Goal: Task Accomplishment & Management: Manage account settings

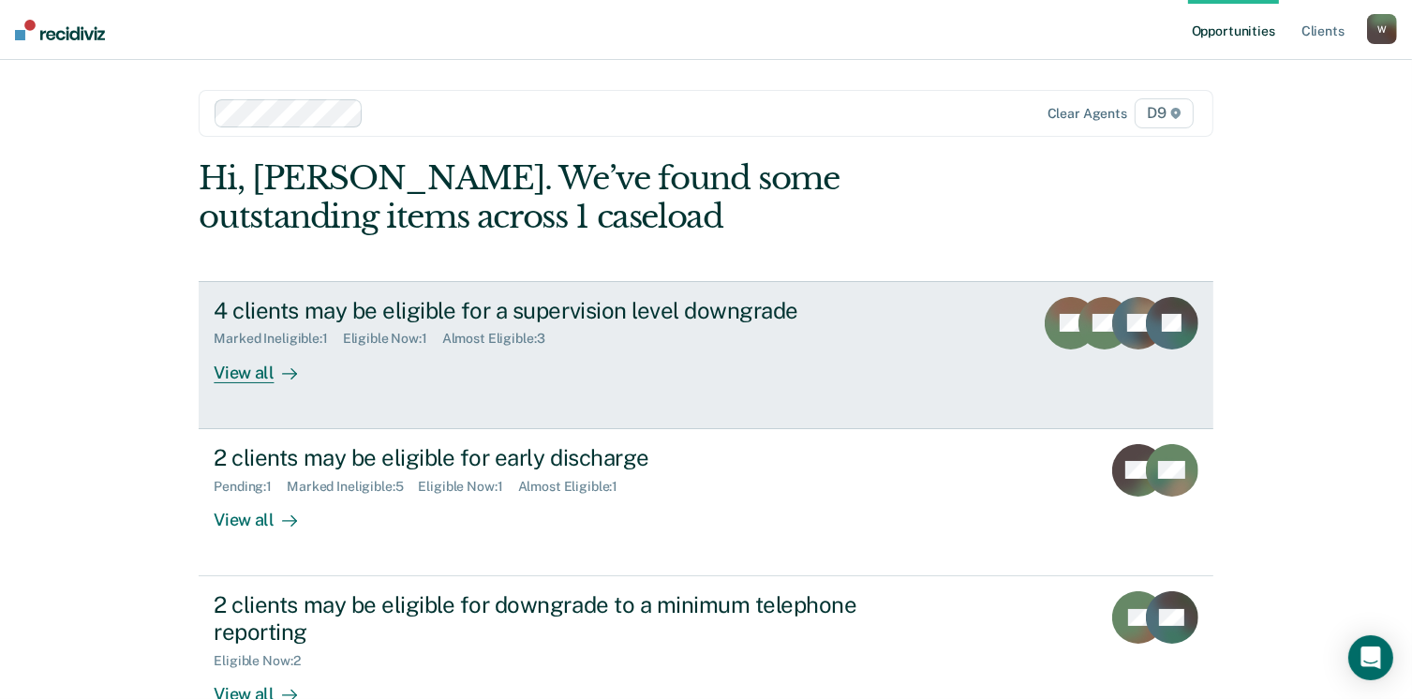
click at [582, 335] on div "Marked Ineligible : 1 Eligible Now : 1 Almost Eligible : 3" at bounding box center [543, 334] width 658 height 23
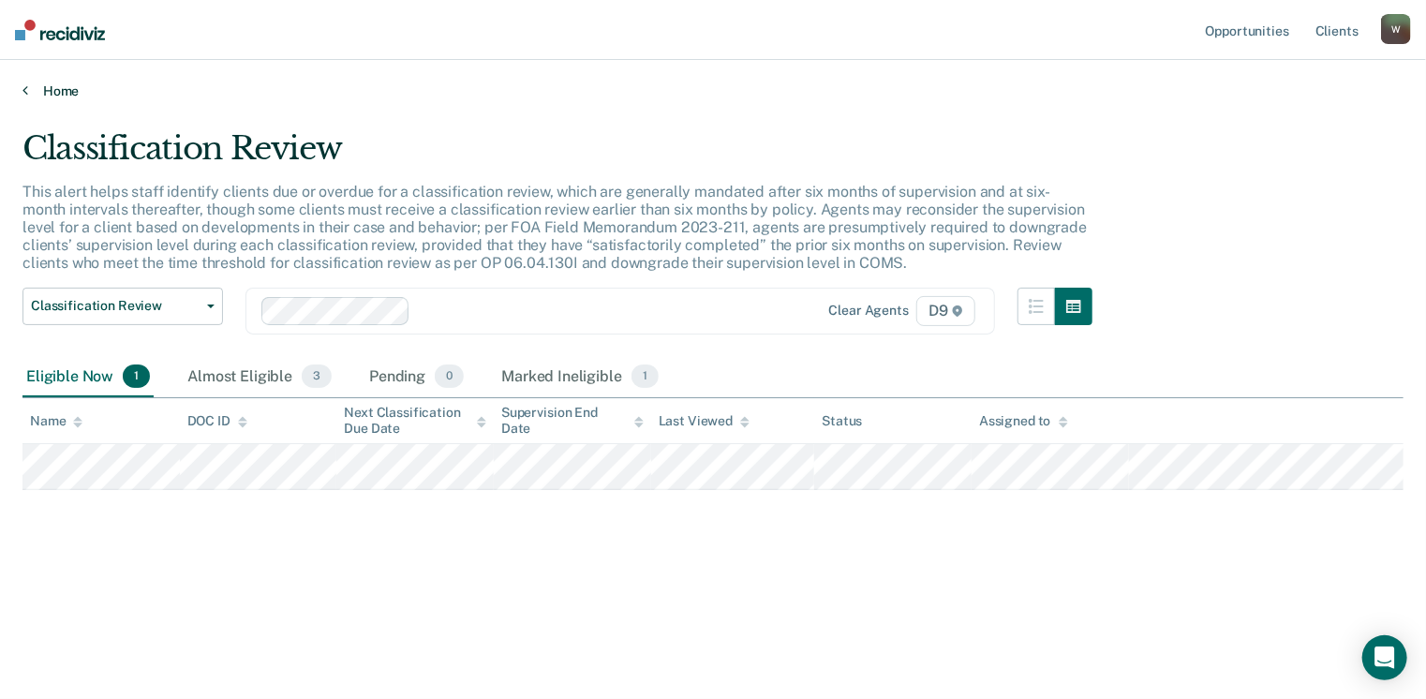
click at [71, 89] on link "Home" at bounding box center [712, 90] width 1381 height 17
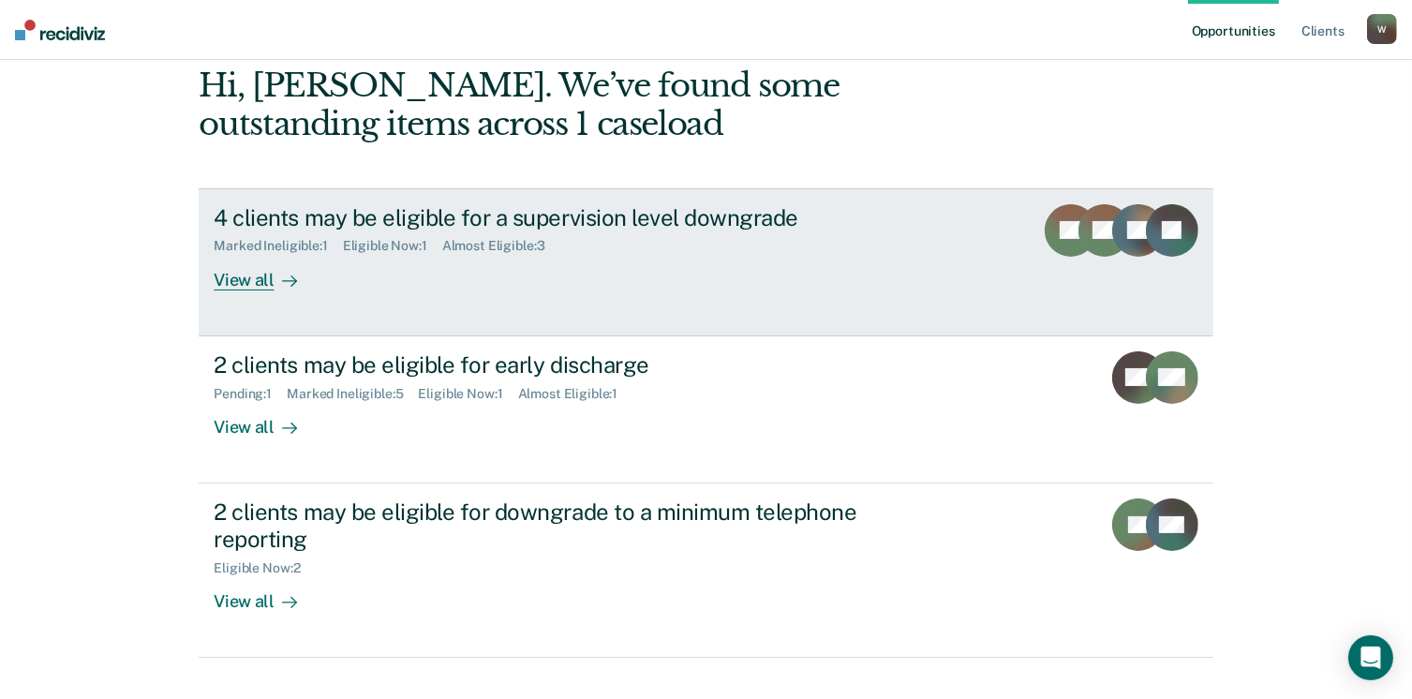
scroll to position [125, 0]
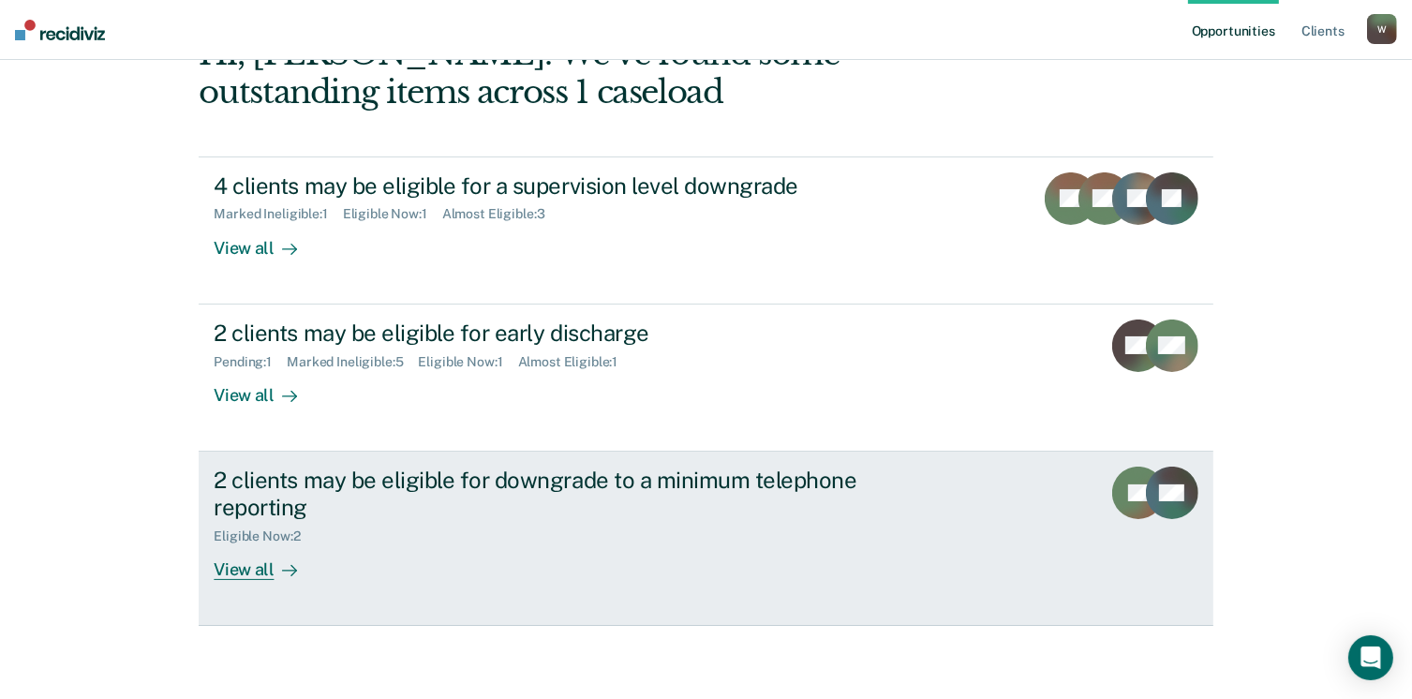
click at [506, 484] on div "2 clients may be eligible for downgrade to a minimum telephone reporting" at bounding box center [543, 493] width 658 height 54
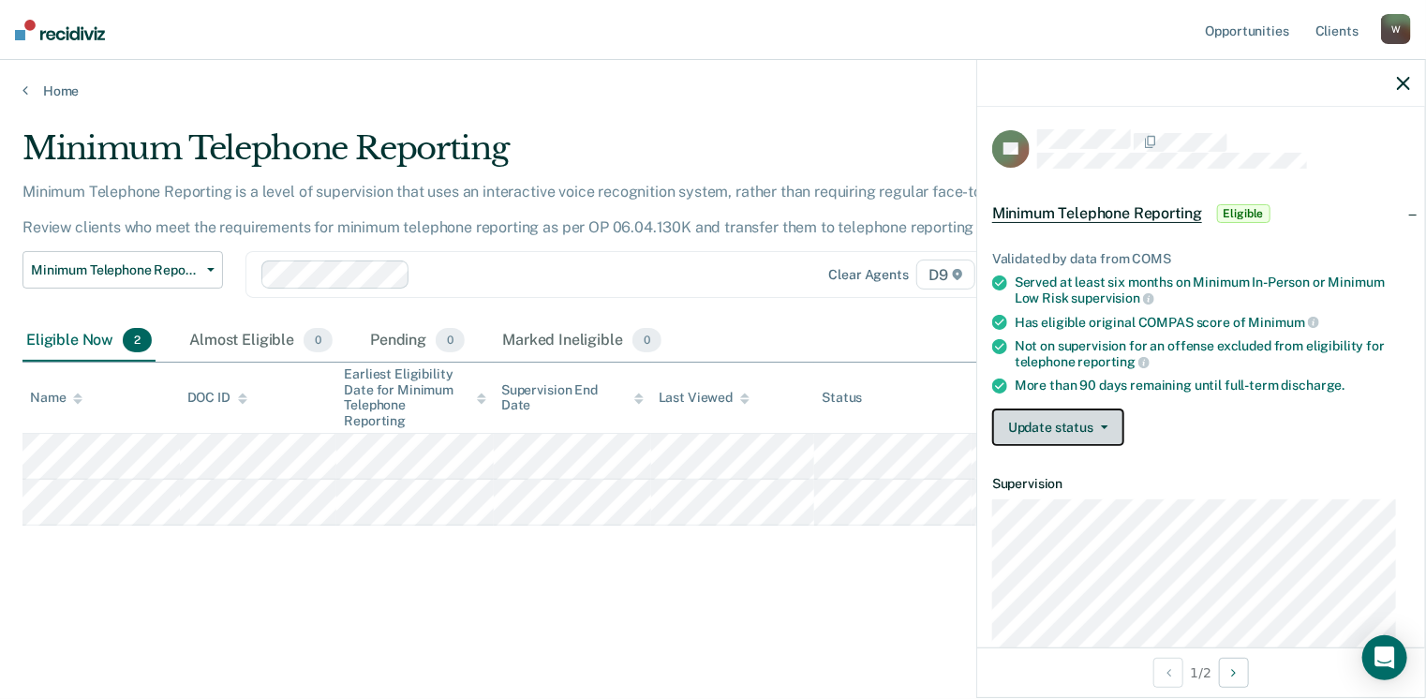
click at [1108, 413] on button "Update status" at bounding box center [1058, 426] width 132 height 37
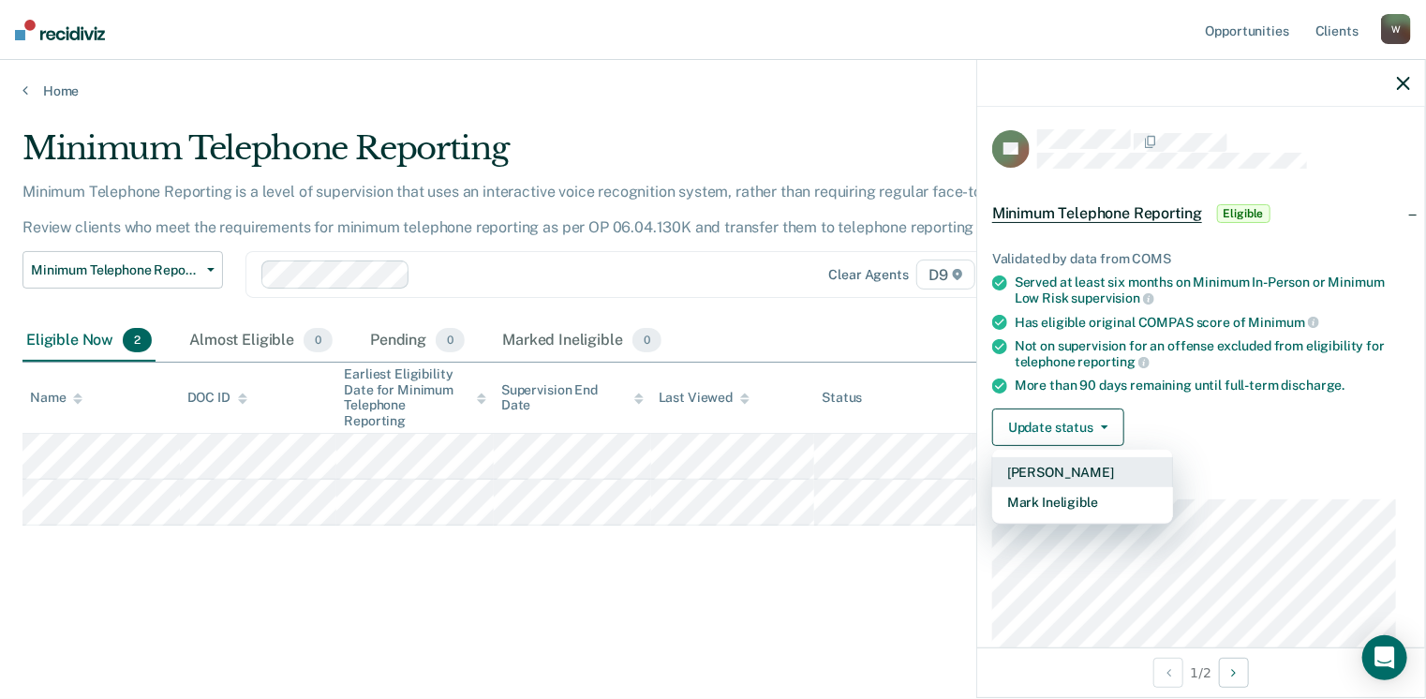
click at [1085, 469] on button "[PERSON_NAME]" at bounding box center [1082, 472] width 181 height 30
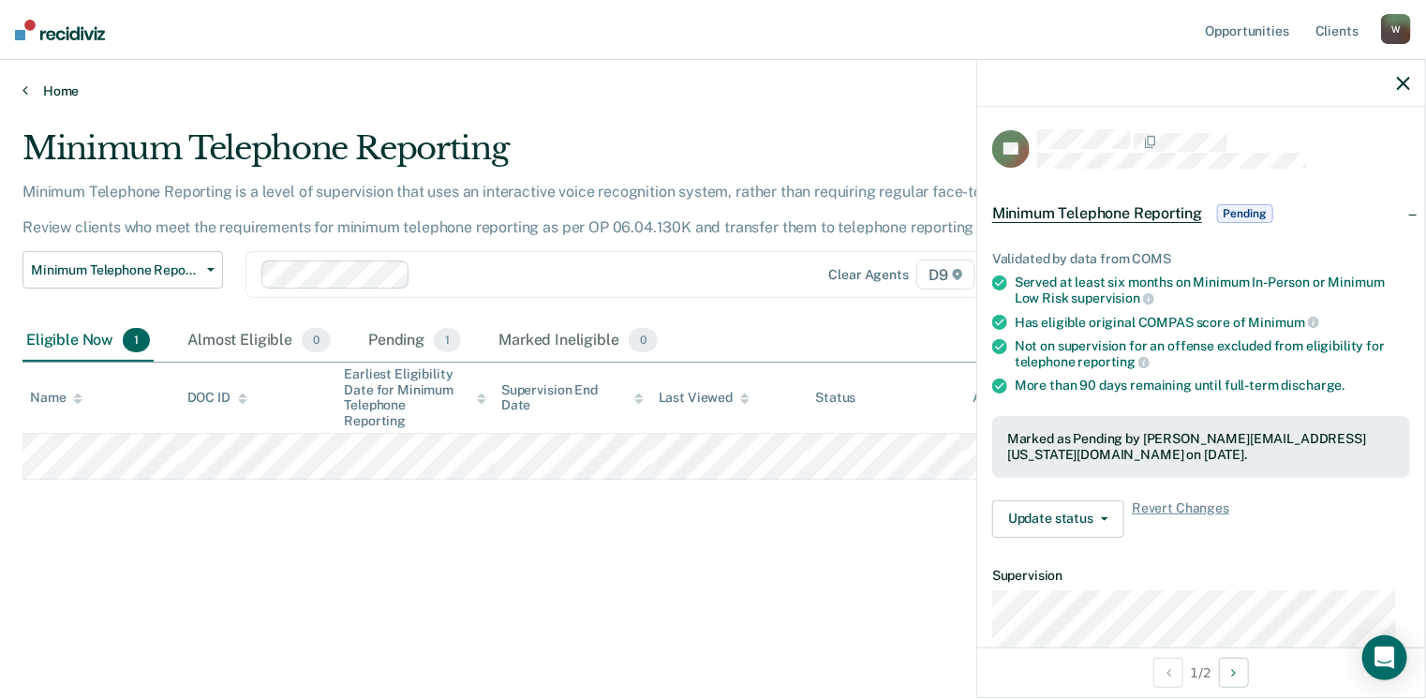
click at [60, 96] on link "Home" at bounding box center [712, 90] width 1381 height 17
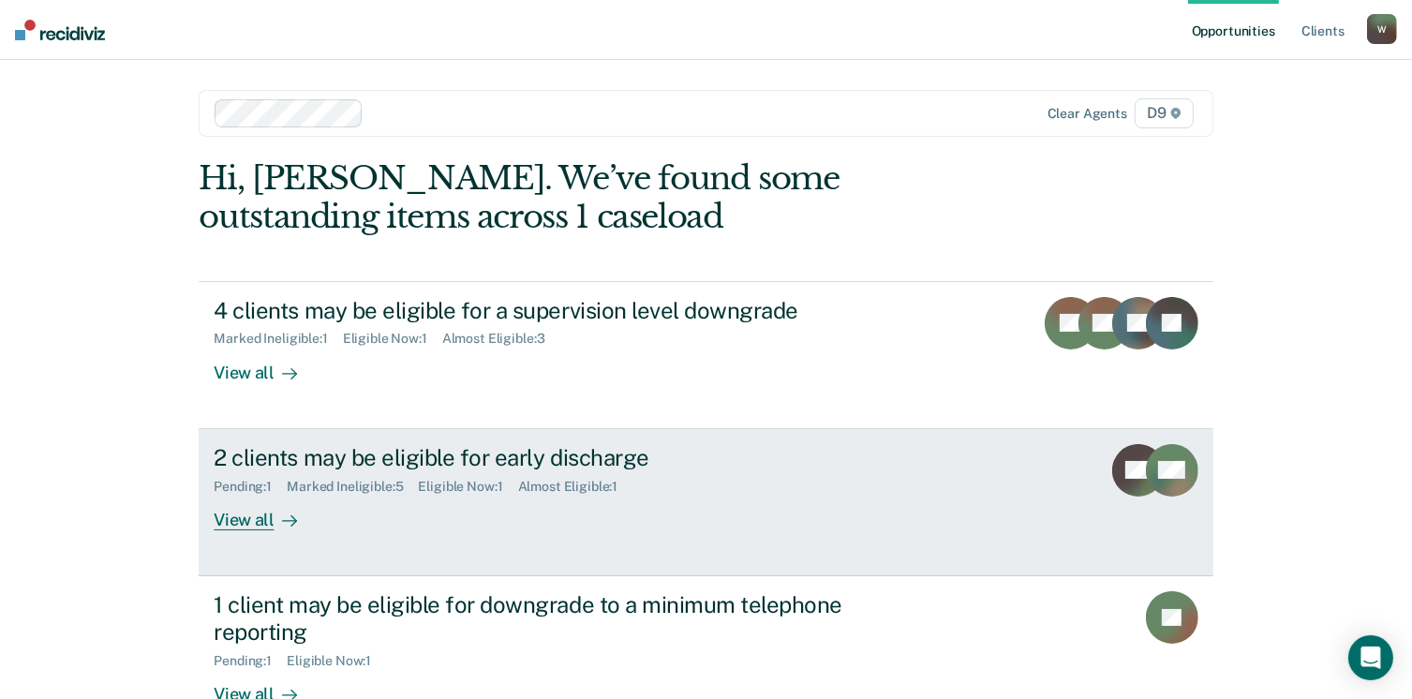
click at [656, 479] on div "Pending : 1 Marked Ineligible : 5 Eligible Now : 1 Almost Eligible : 1" at bounding box center [543, 482] width 658 height 23
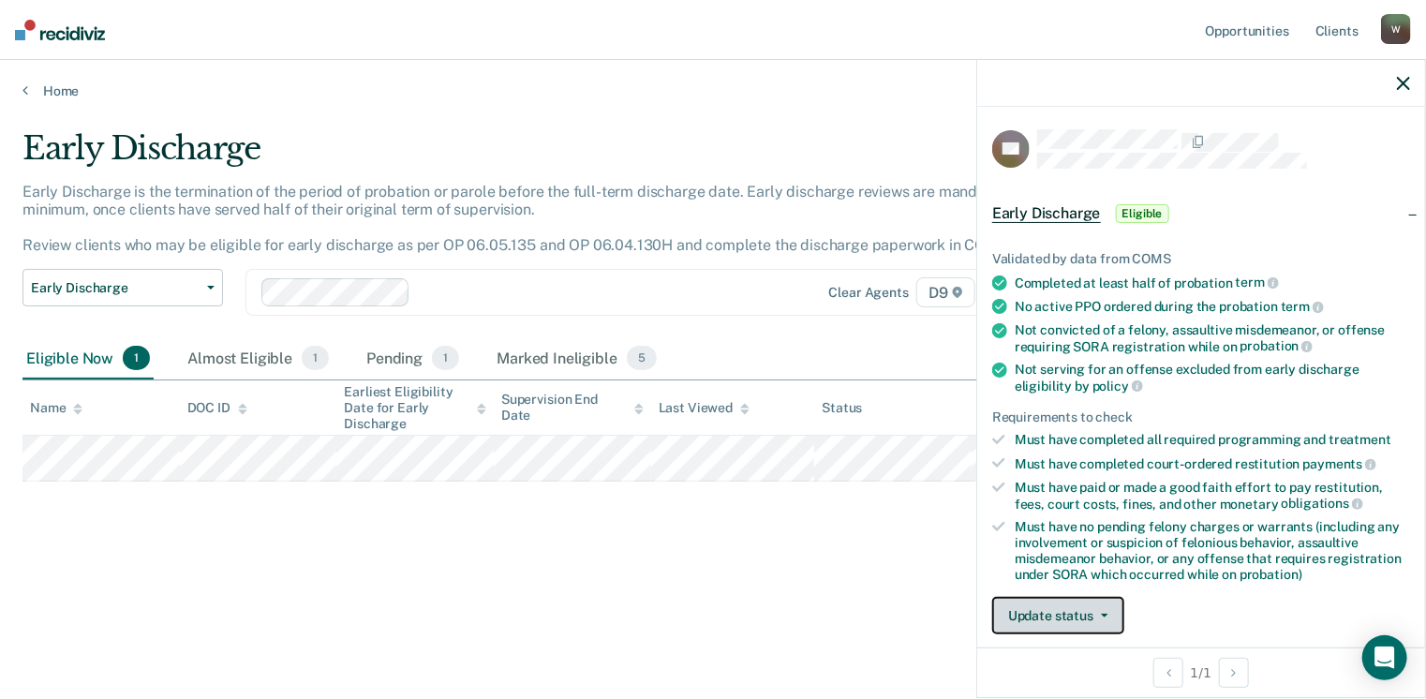
click at [1116, 622] on button "Update status" at bounding box center [1058, 615] width 132 height 37
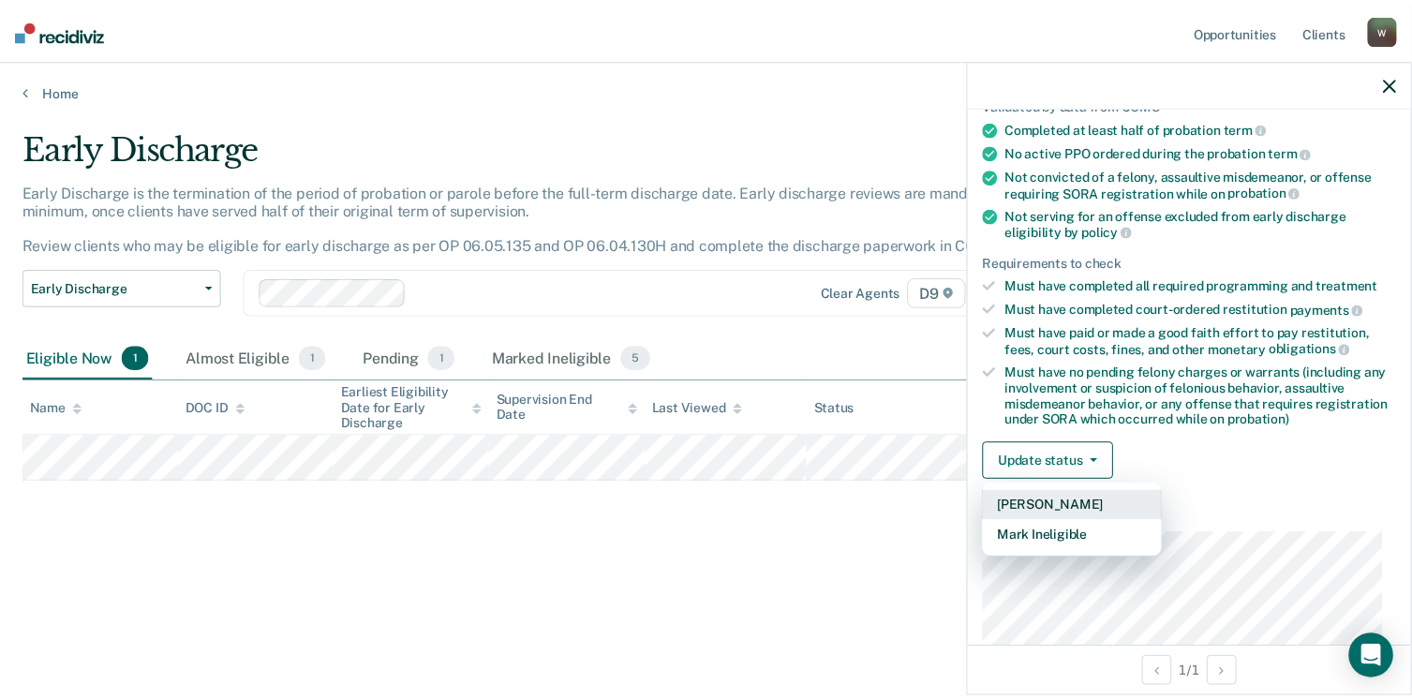
scroll to position [155, 0]
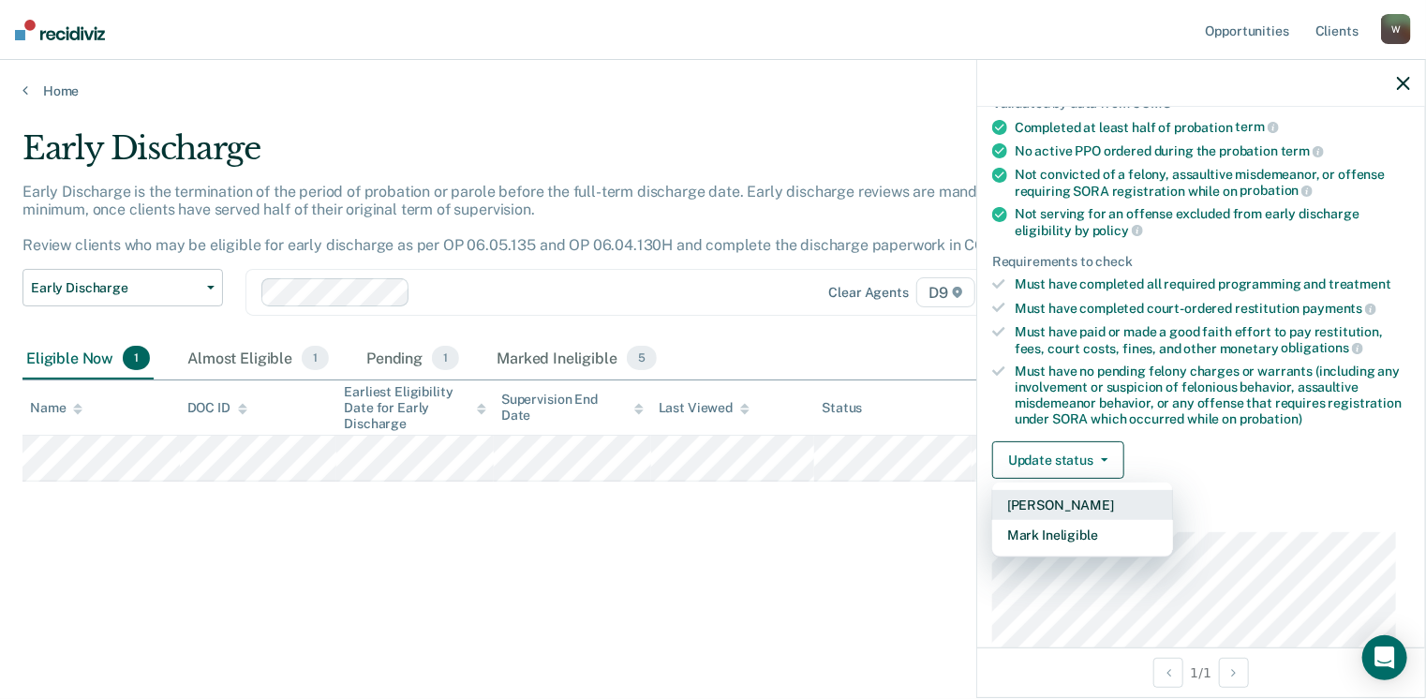
click at [1079, 505] on button "[PERSON_NAME]" at bounding box center [1082, 505] width 181 height 30
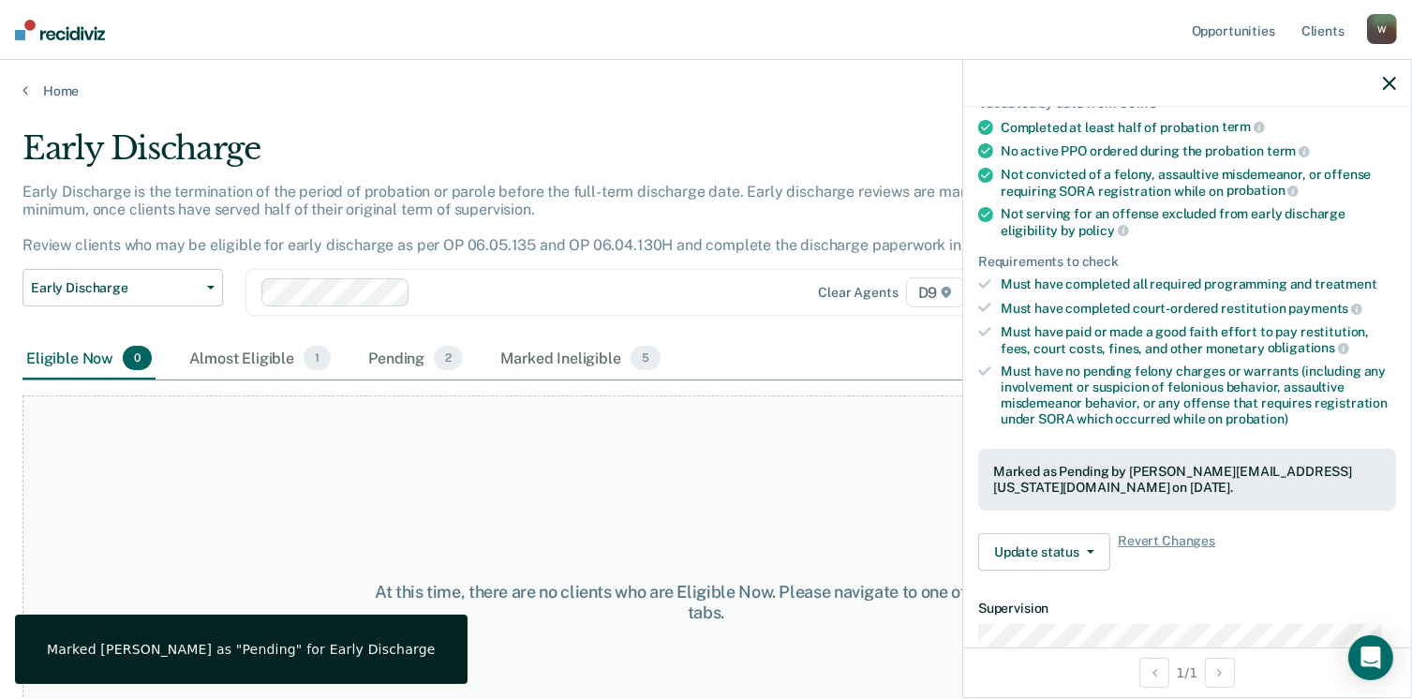
click at [50, 81] on div "Home" at bounding box center [706, 79] width 1412 height 39
click at [49, 91] on link "Home" at bounding box center [705, 90] width 1367 height 17
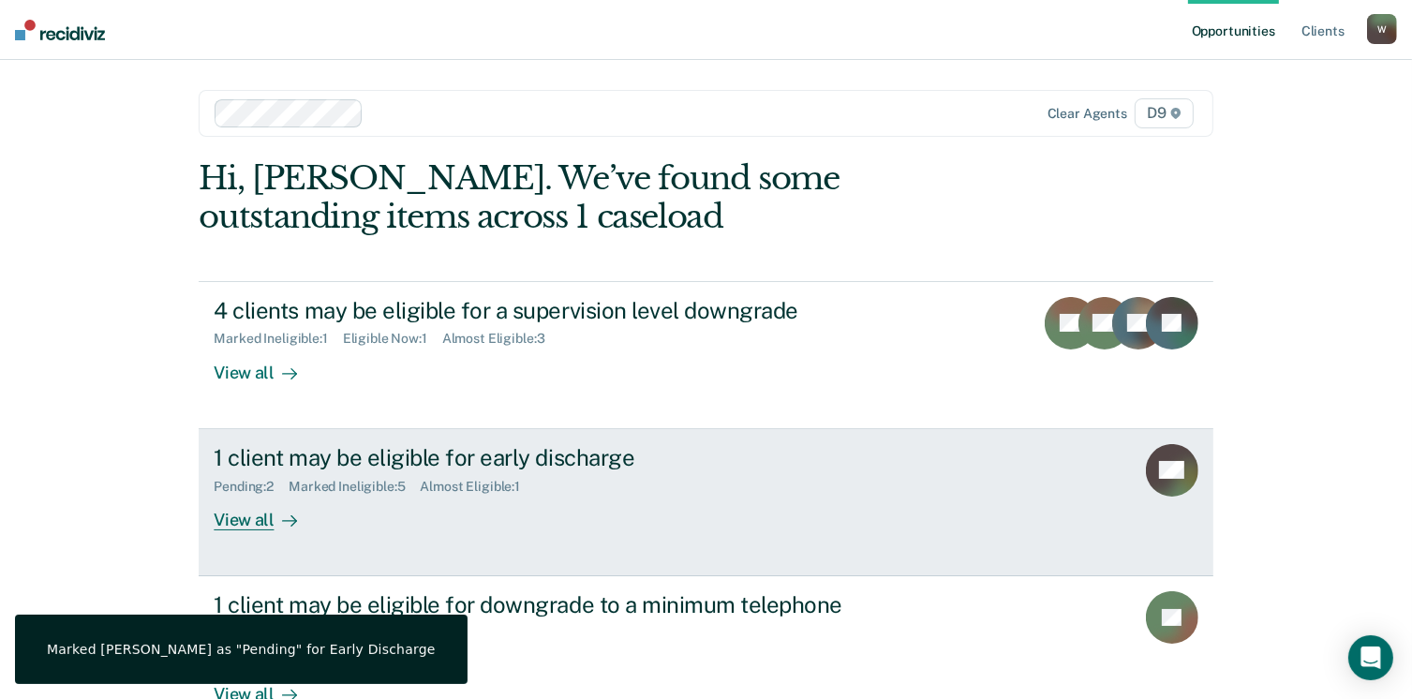
click at [702, 475] on div "Pending : 2 Marked Ineligible : 5 Almost Eligible : 1" at bounding box center [543, 482] width 658 height 23
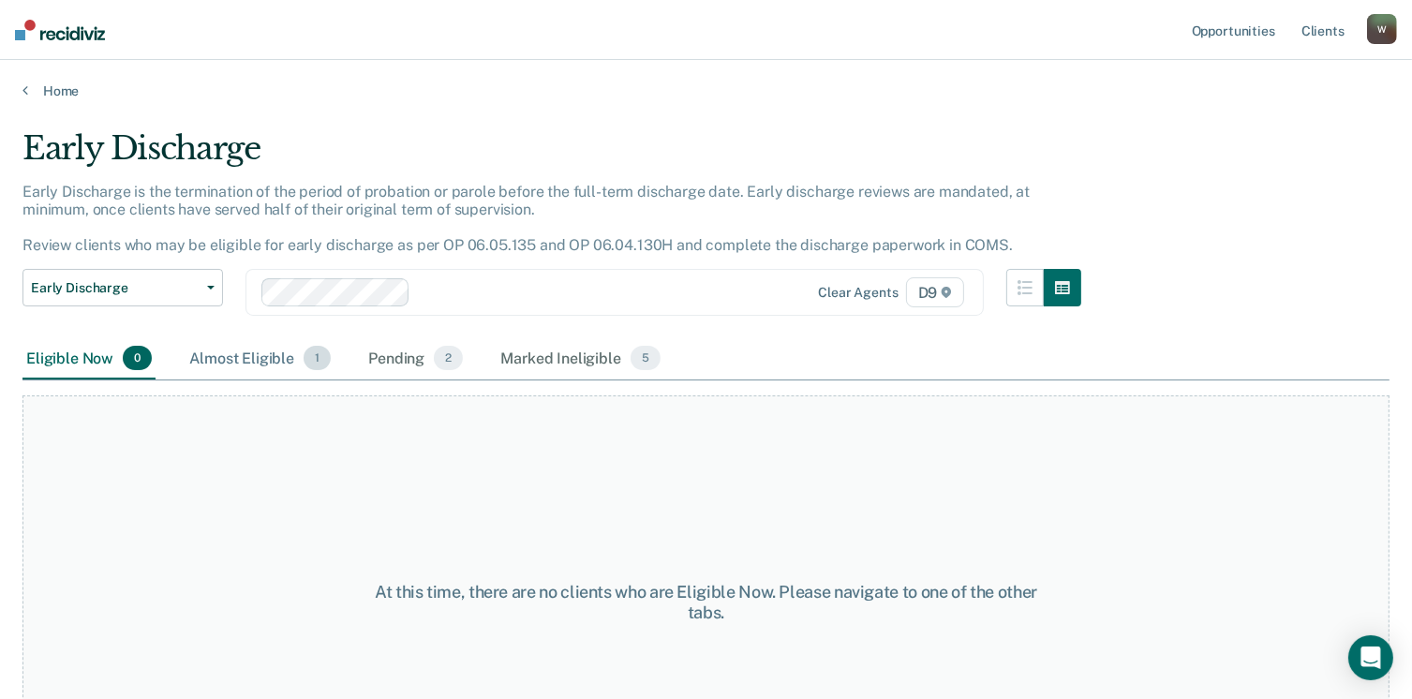
click at [303, 349] on span "1" at bounding box center [316, 358] width 27 height 24
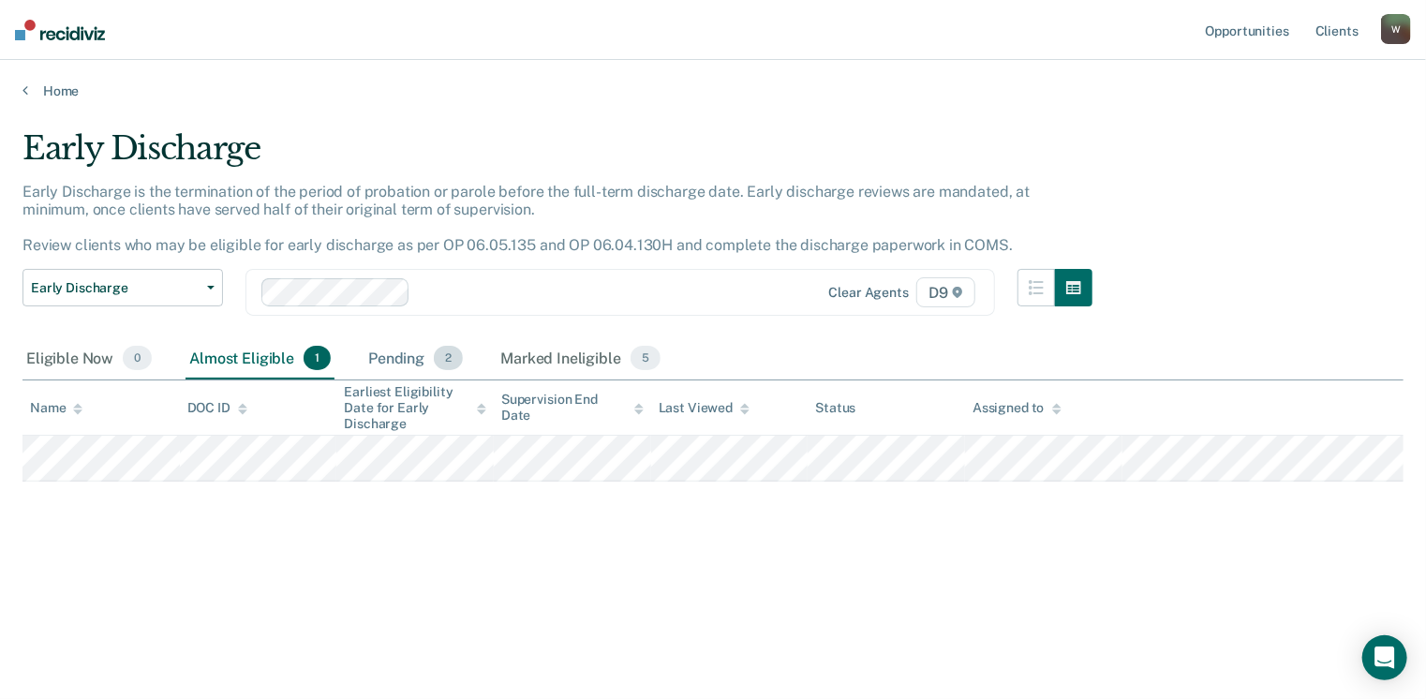
click at [382, 352] on div "Pending 2" at bounding box center [415, 358] width 102 height 41
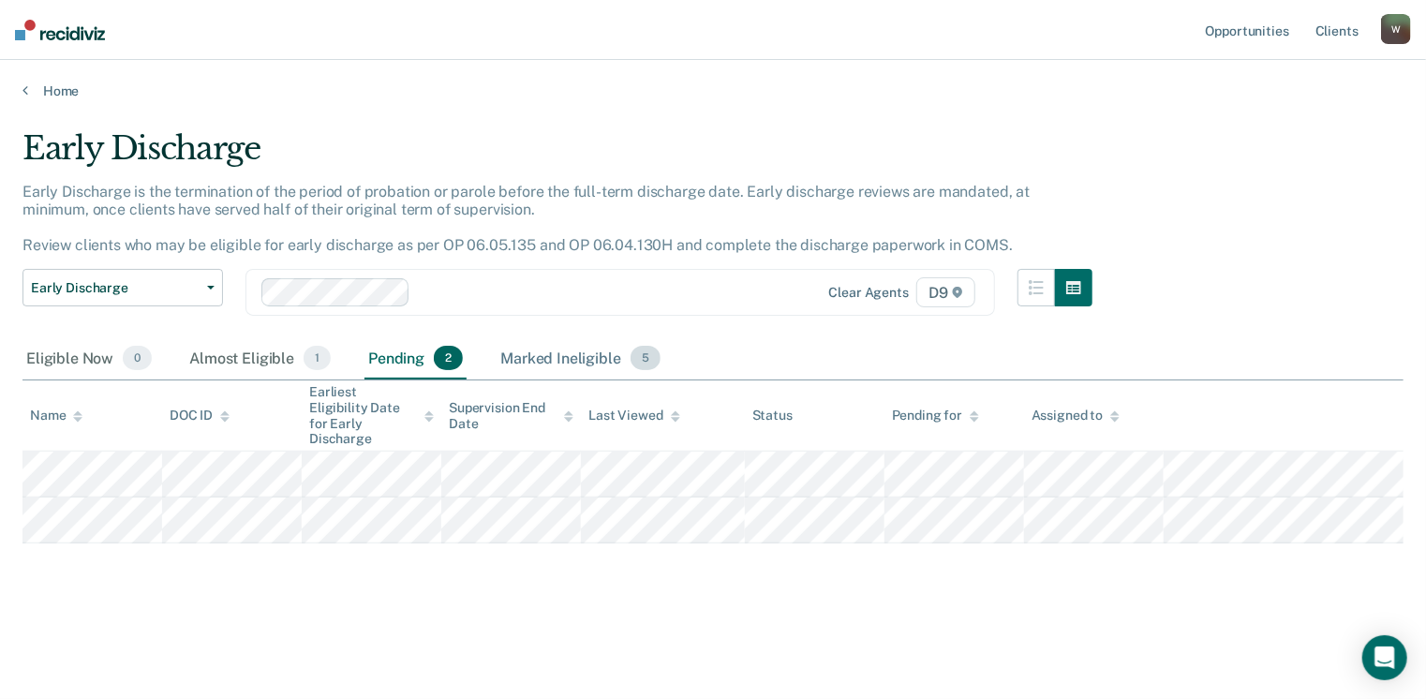
click at [513, 352] on div "Marked Ineligible 5" at bounding box center [580, 358] width 168 height 41
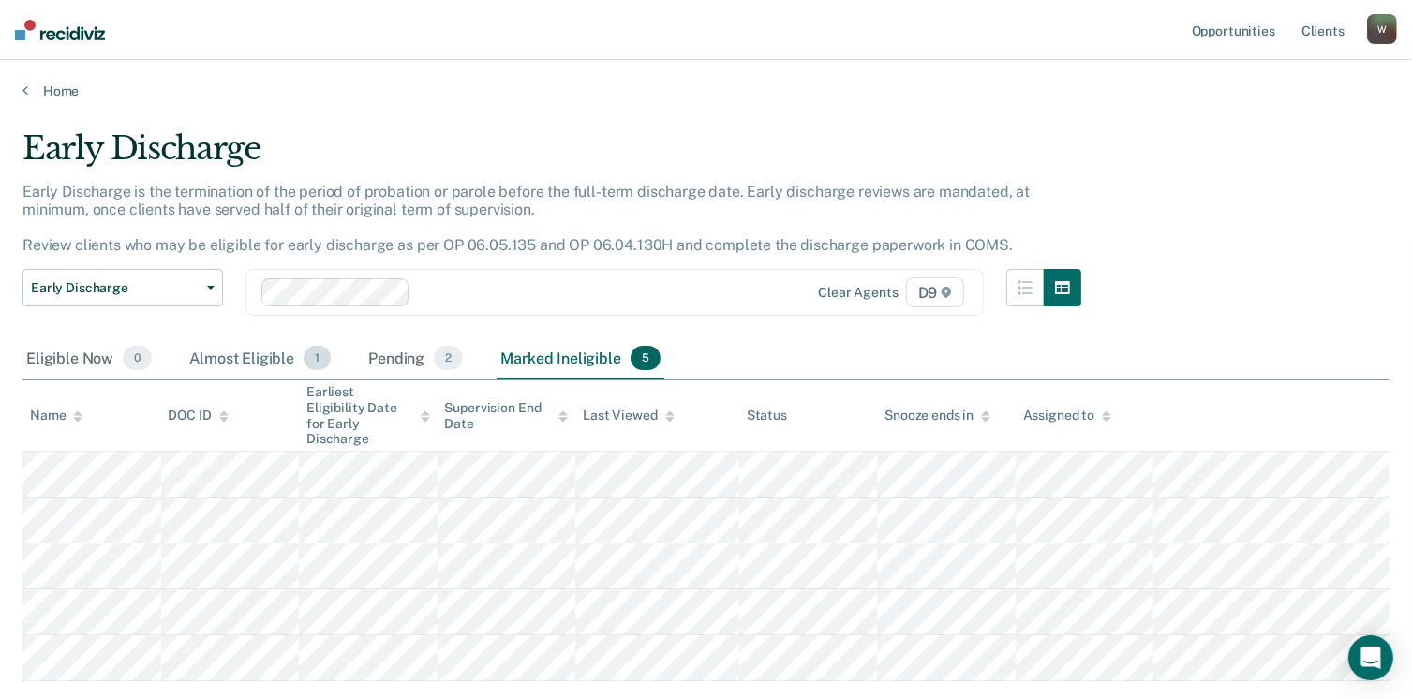
click at [229, 356] on div "Almost Eligible 1" at bounding box center [259, 358] width 149 height 41
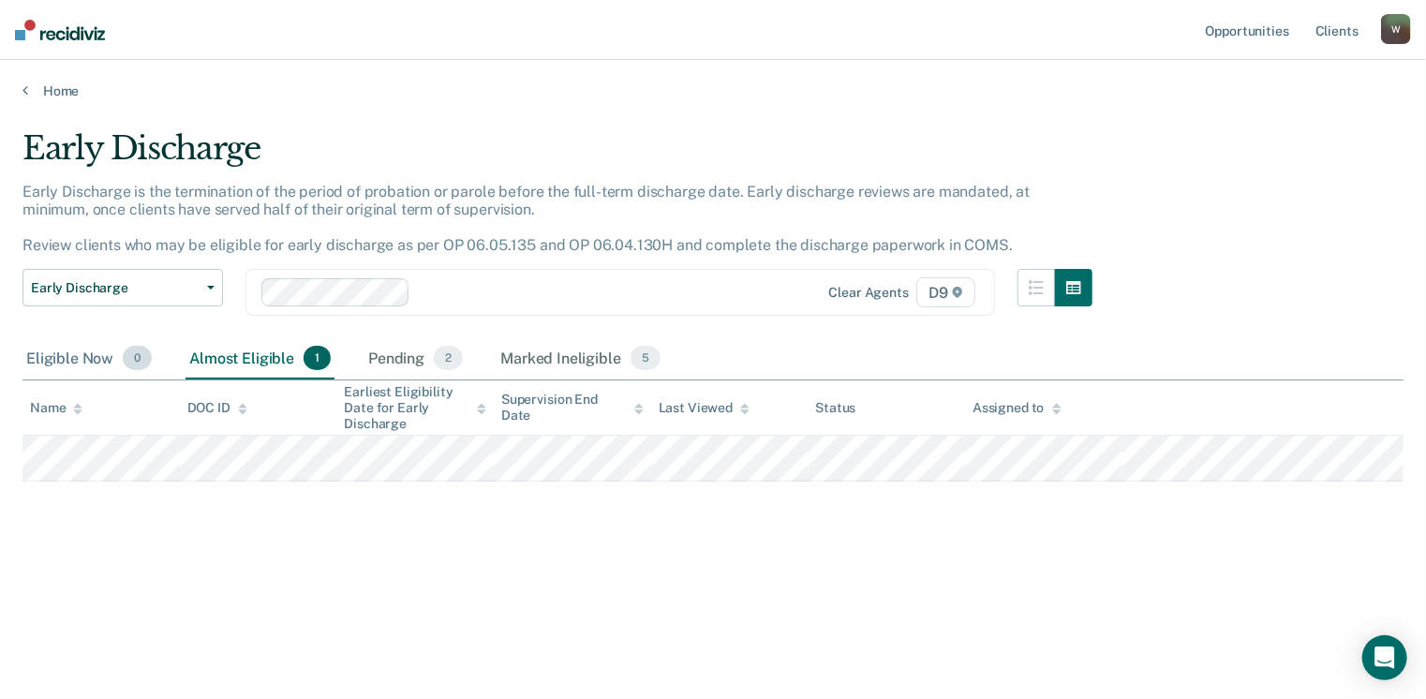
click at [73, 368] on div "Eligible Now 0" at bounding box center [88, 358] width 133 height 41
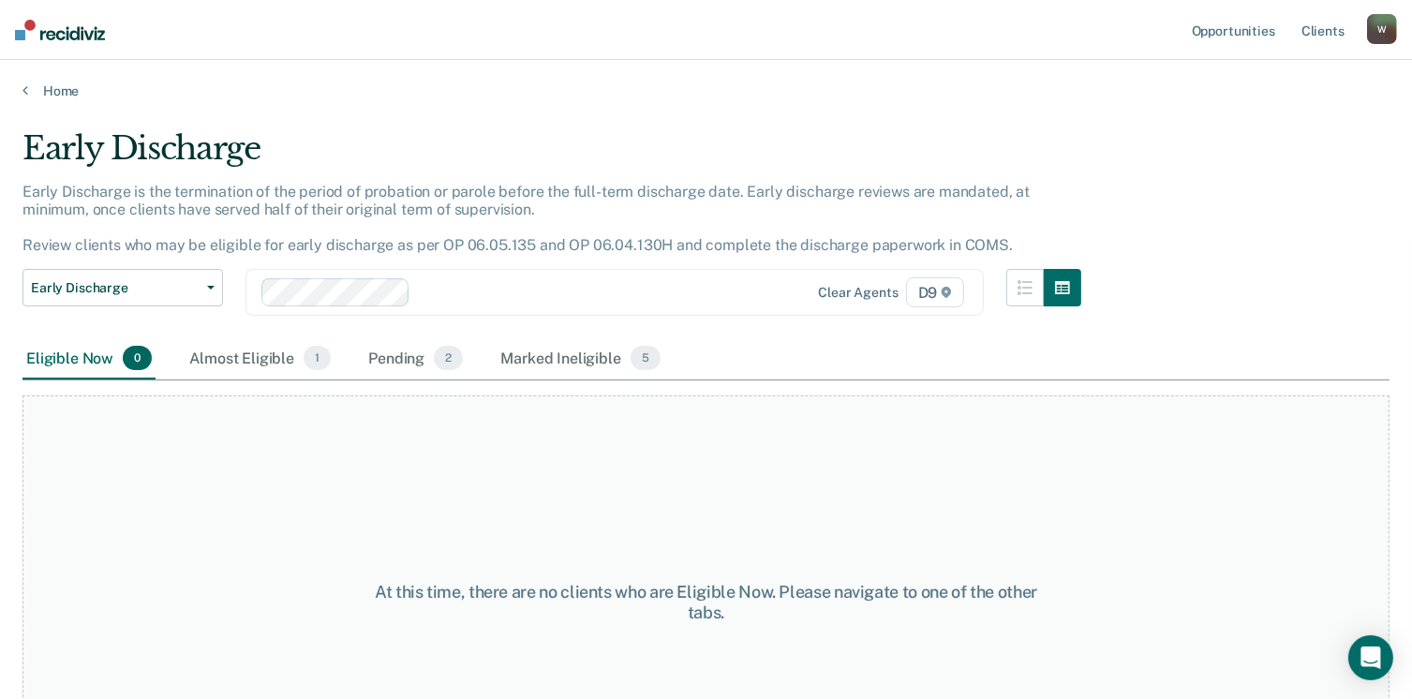
click at [64, 103] on main "Early Discharge Early Discharge is the termination of the period of probation o…" at bounding box center [706, 396] width 1412 height 594
click at [61, 101] on main "Early Discharge Early Discharge is the termination of the period of probation o…" at bounding box center [706, 396] width 1412 height 594
click at [59, 97] on link "Home" at bounding box center [705, 90] width 1367 height 17
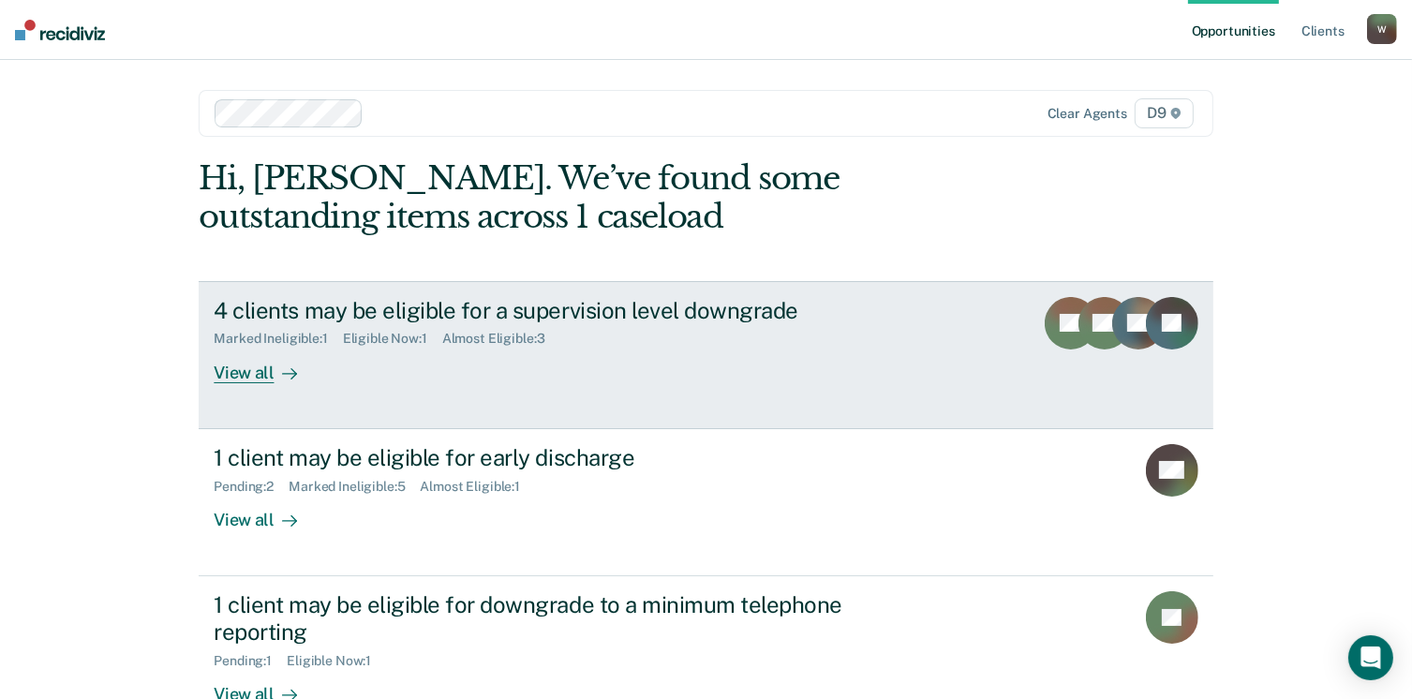
click at [713, 383] on link "4 clients may be eligible for a supervision level downgrade Marked Ineligible :…" at bounding box center [705, 355] width 1013 height 148
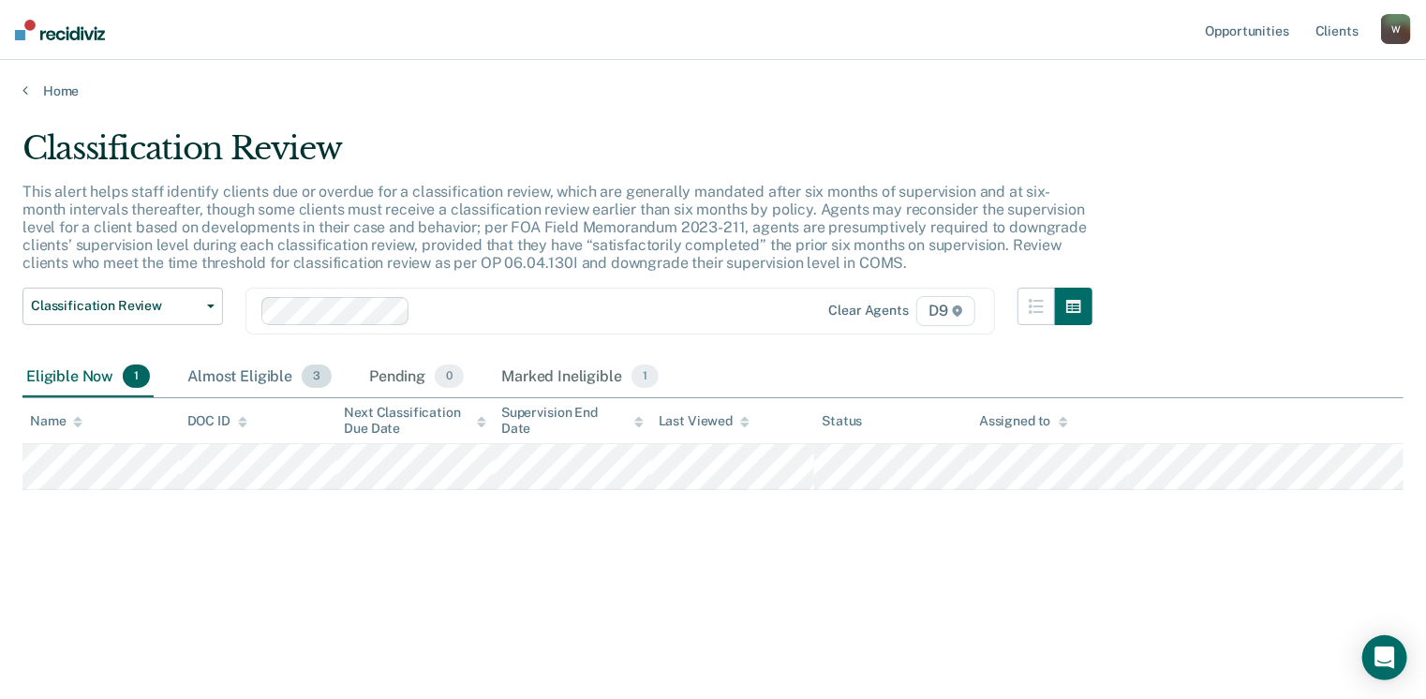
click at [277, 374] on div "Almost Eligible 3" at bounding box center [260, 377] width 152 height 41
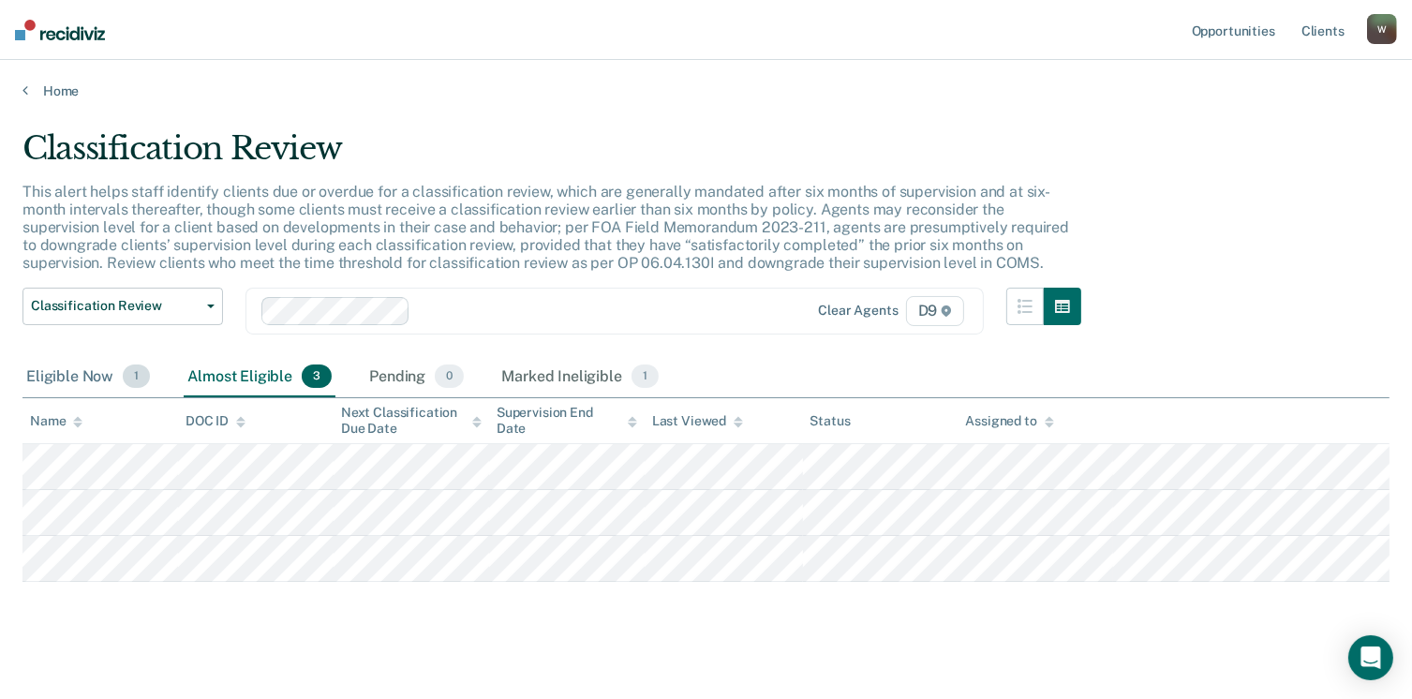
click at [105, 377] on div "Eligible Now 1" at bounding box center [87, 377] width 131 height 41
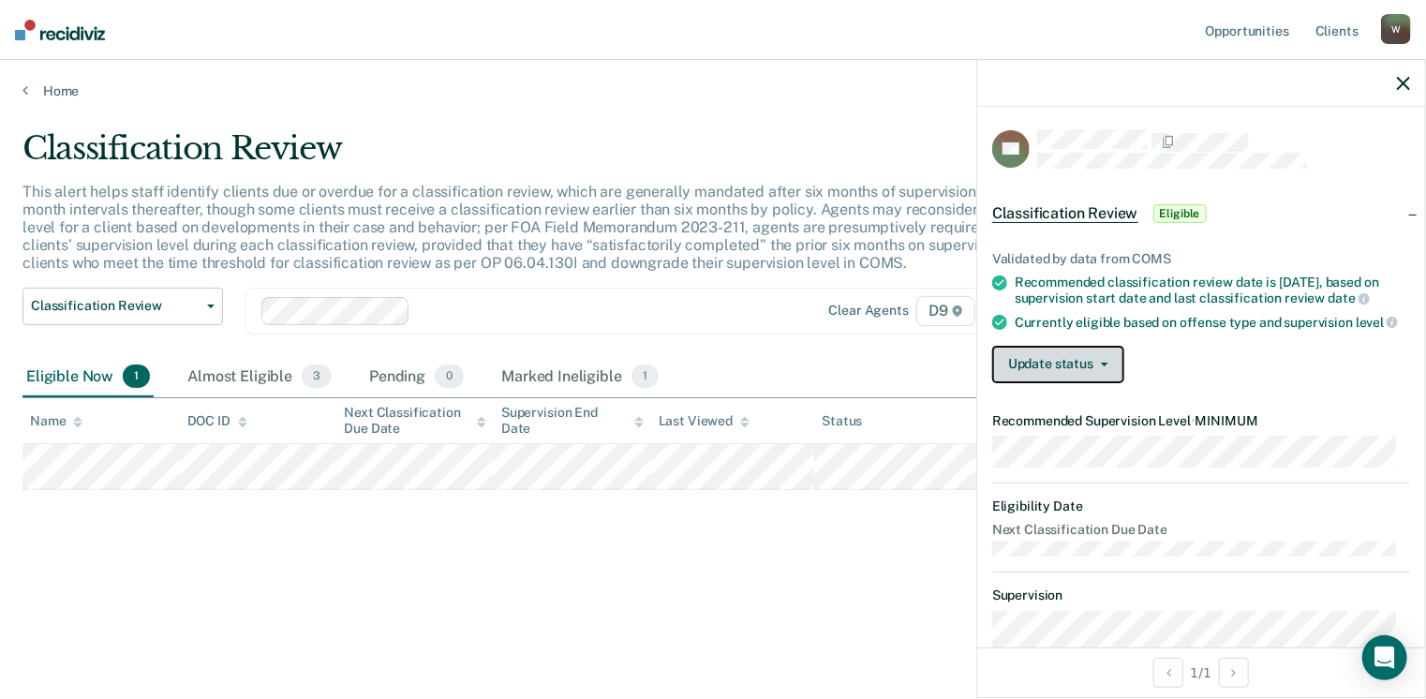
click at [1060, 377] on button "Update status" at bounding box center [1058, 364] width 132 height 37
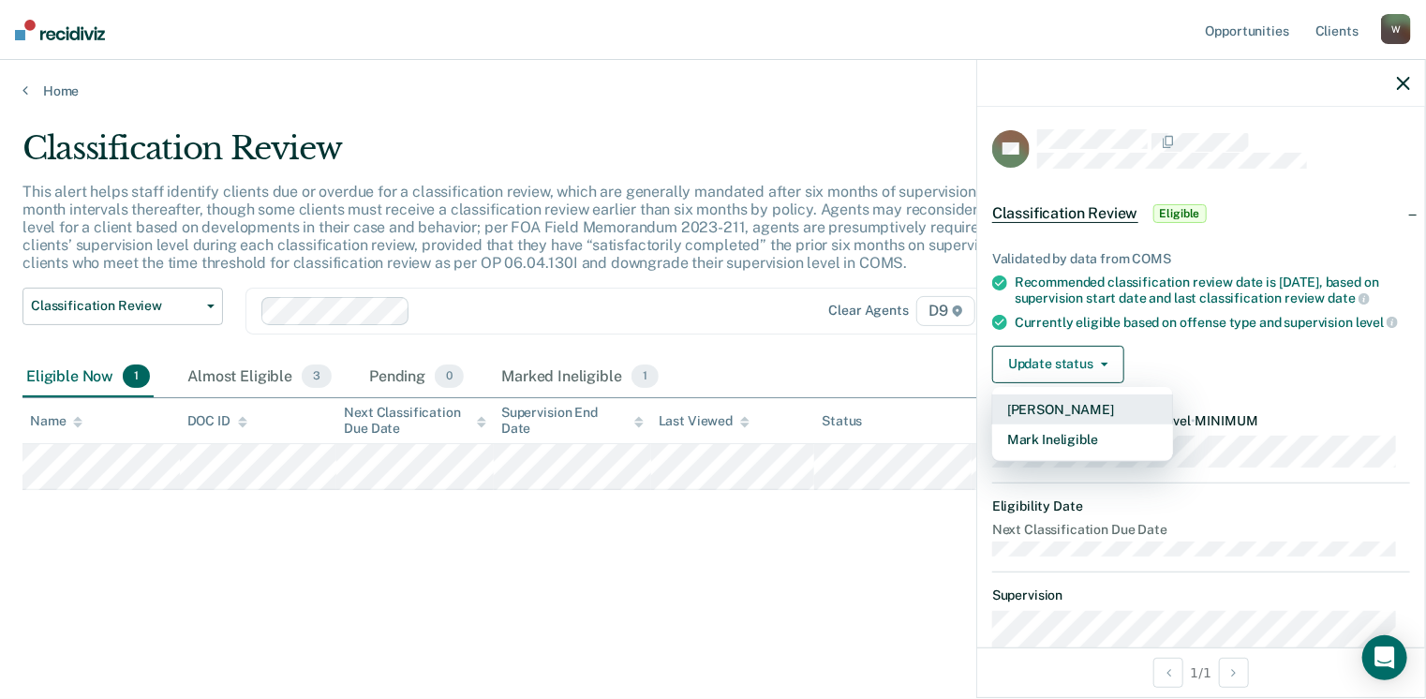
click at [1073, 424] on button "[PERSON_NAME]" at bounding box center [1082, 409] width 181 height 30
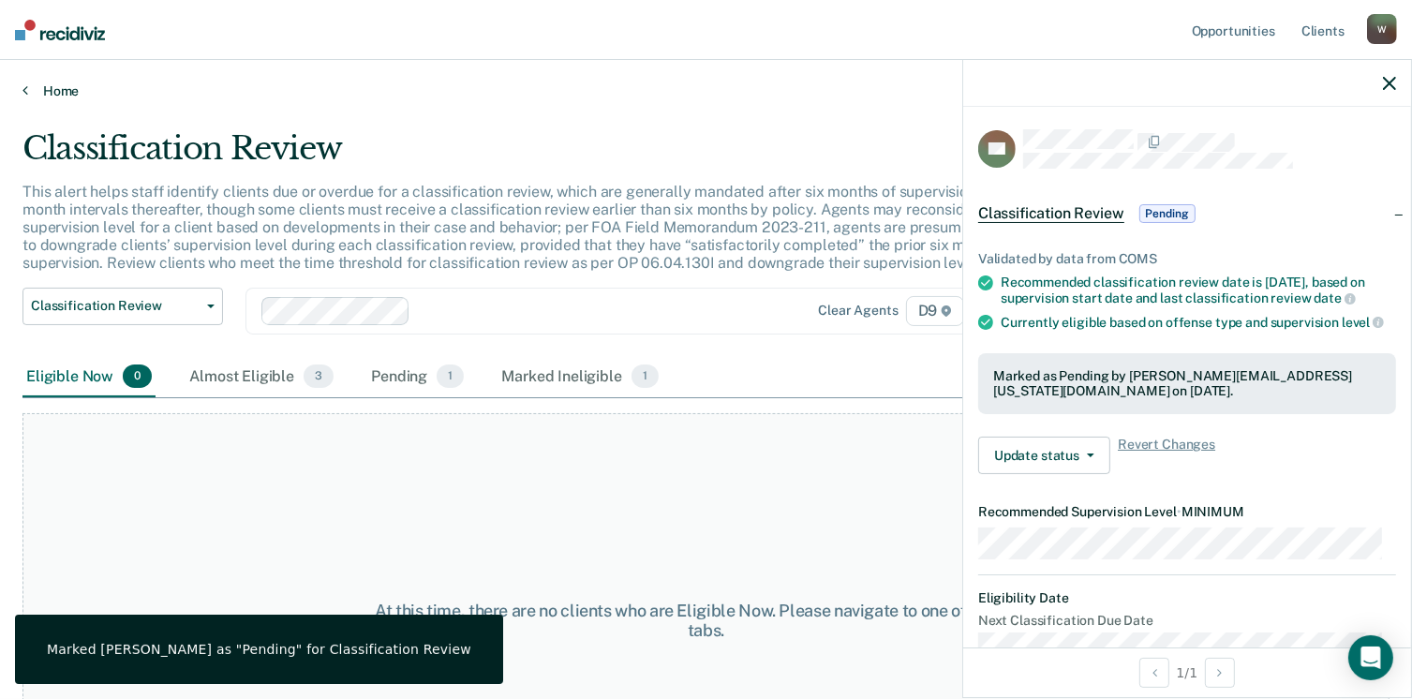
click at [69, 91] on link "Home" at bounding box center [705, 90] width 1367 height 17
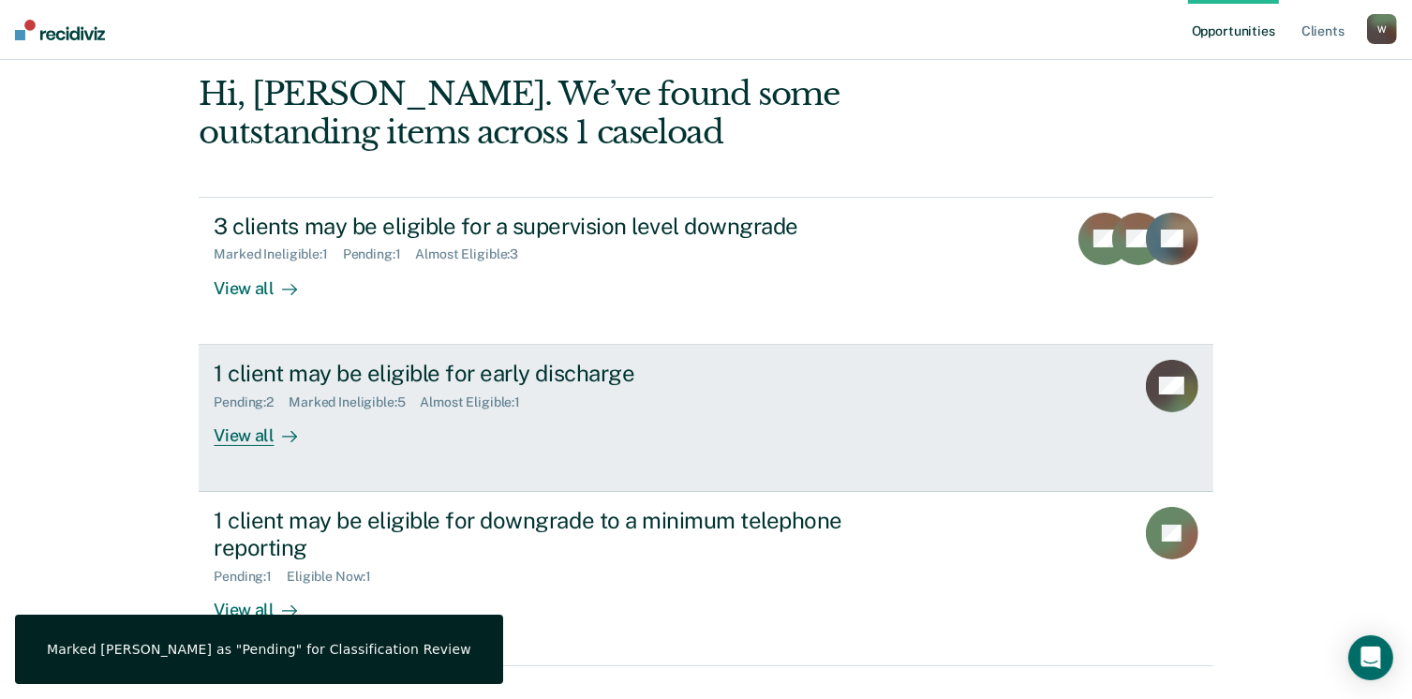
scroll to position [125, 0]
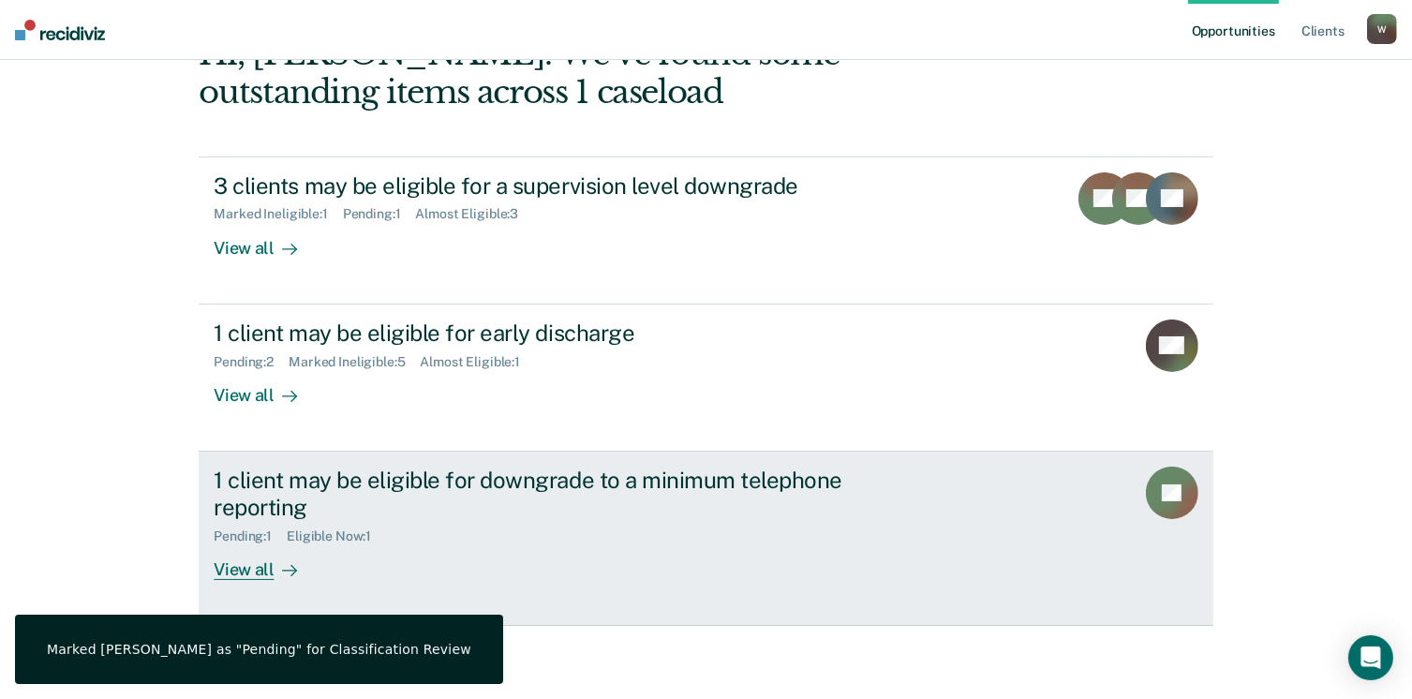
click at [673, 510] on div "1 client may be eligible for downgrade to a minimum telephone reporting" at bounding box center [543, 493] width 658 height 54
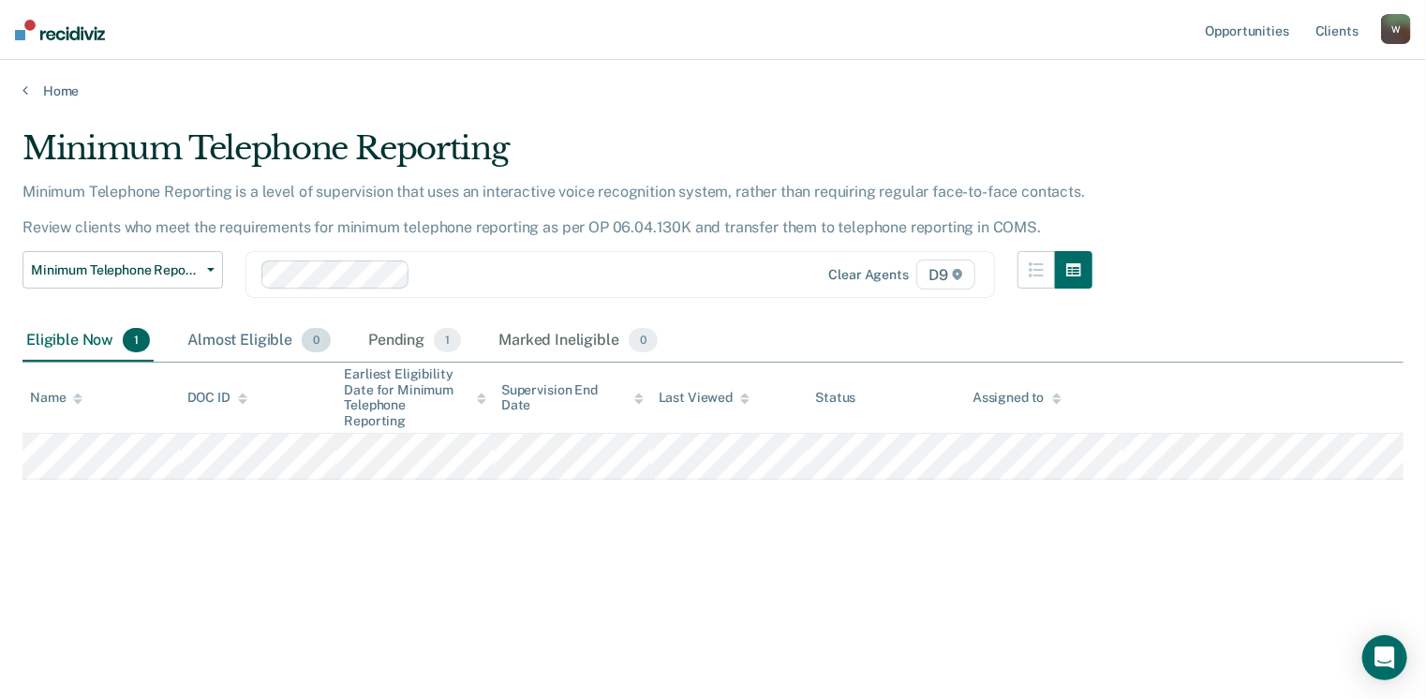
click at [254, 347] on div "Almost Eligible 0" at bounding box center [259, 340] width 151 height 41
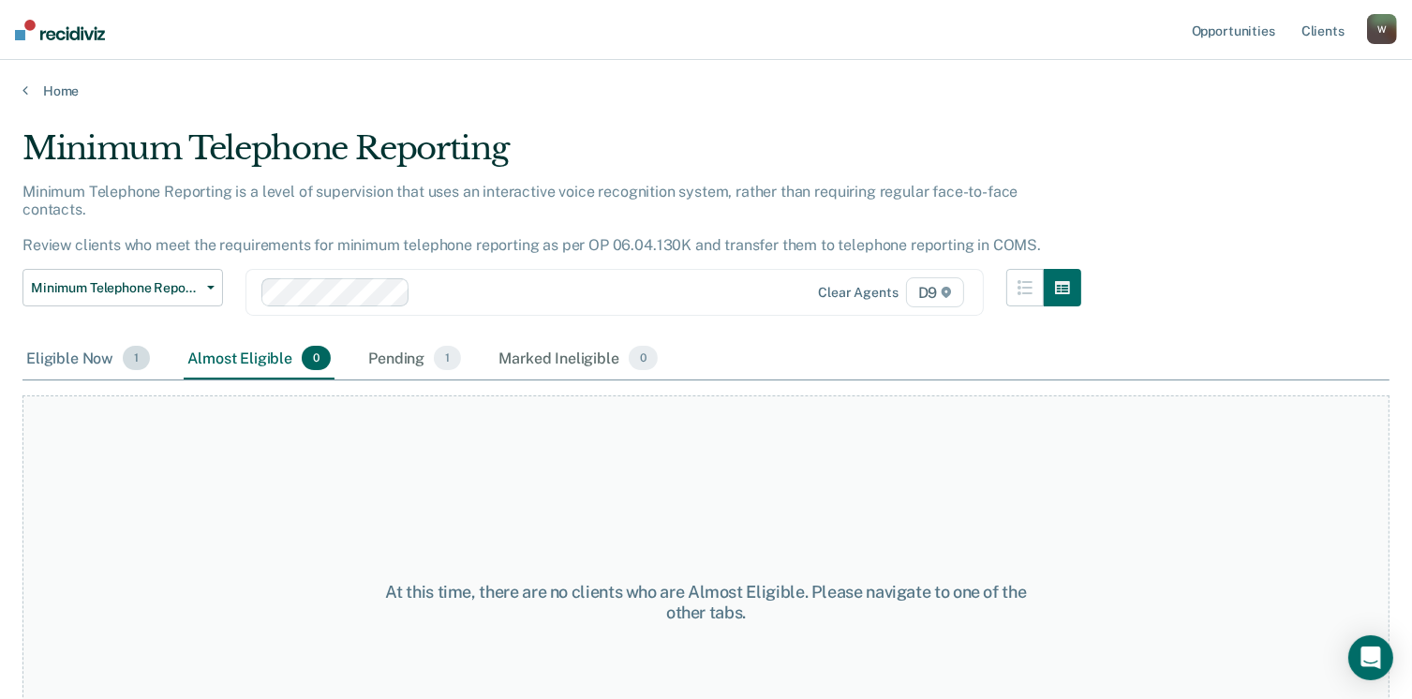
click at [105, 340] on div "Eligible Now 1" at bounding box center [87, 358] width 131 height 41
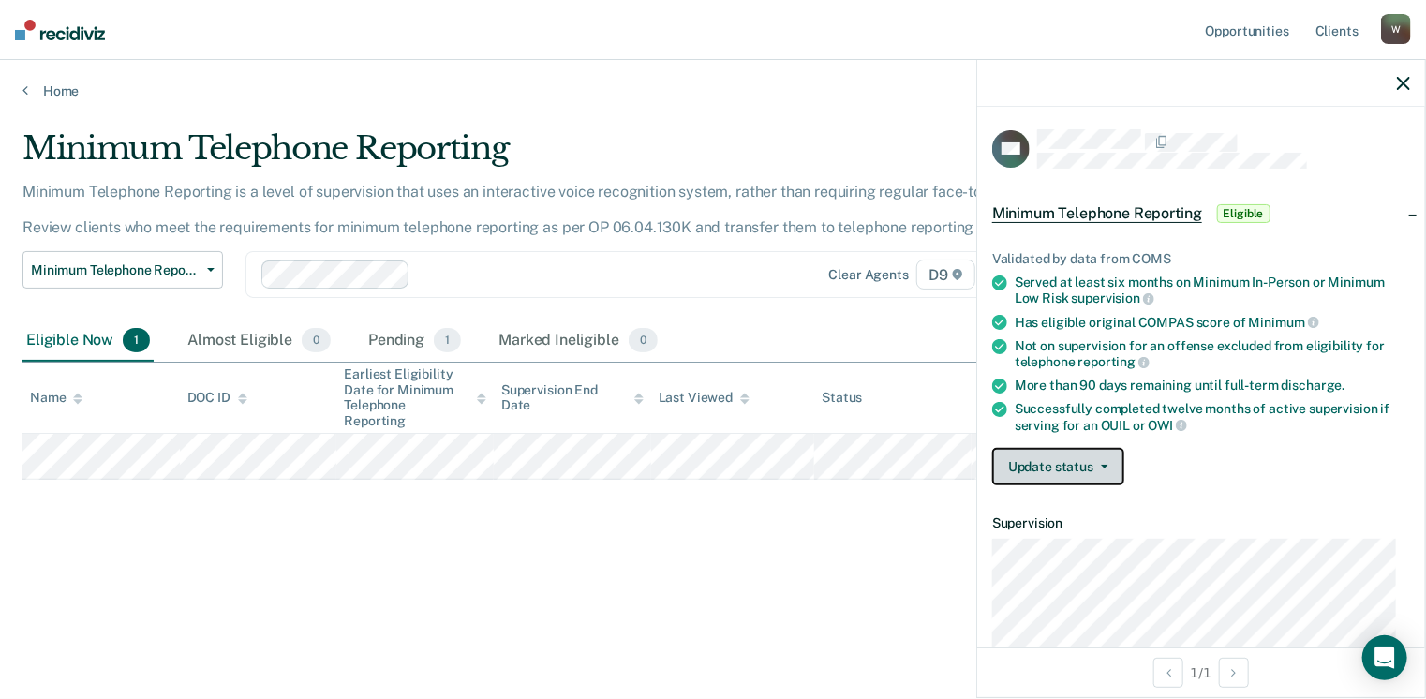
click at [1048, 451] on button "Update status" at bounding box center [1058, 466] width 132 height 37
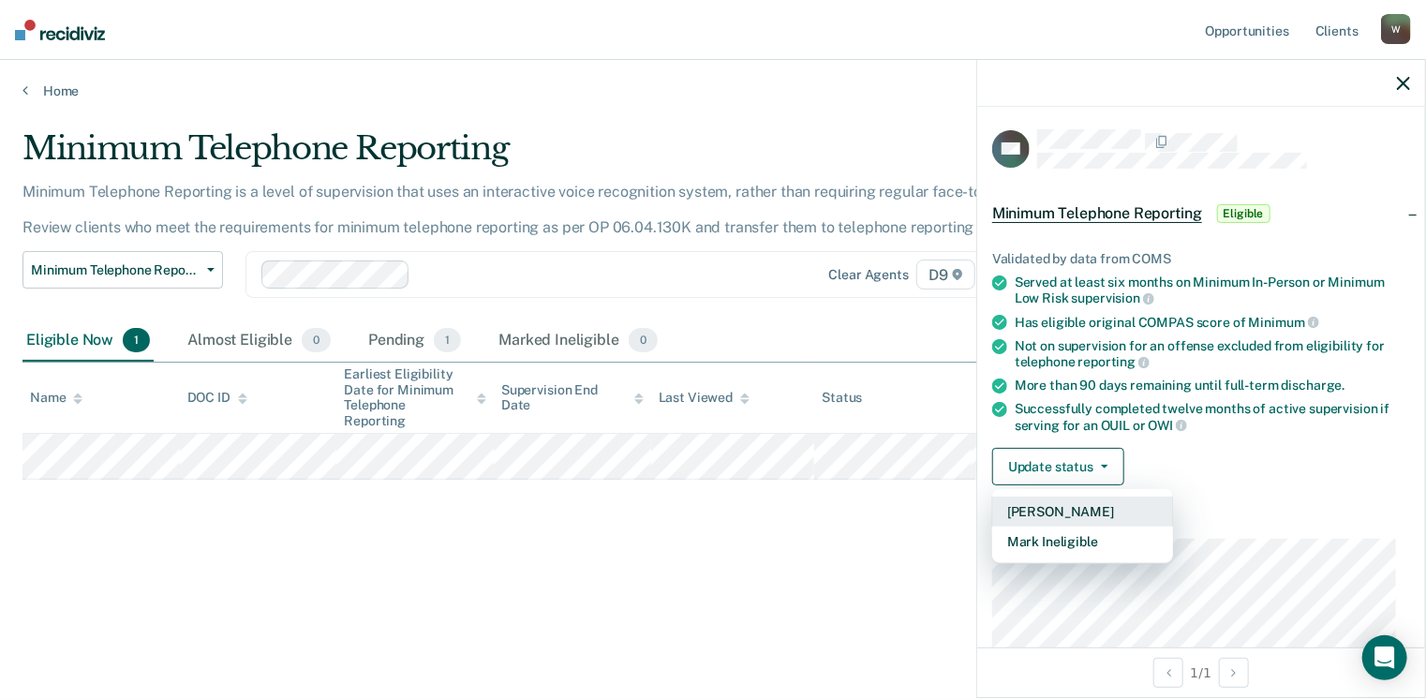
click at [1060, 497] on button "[PERSON_NAME]" at bounding box center [1082, 511] width 181 height 30
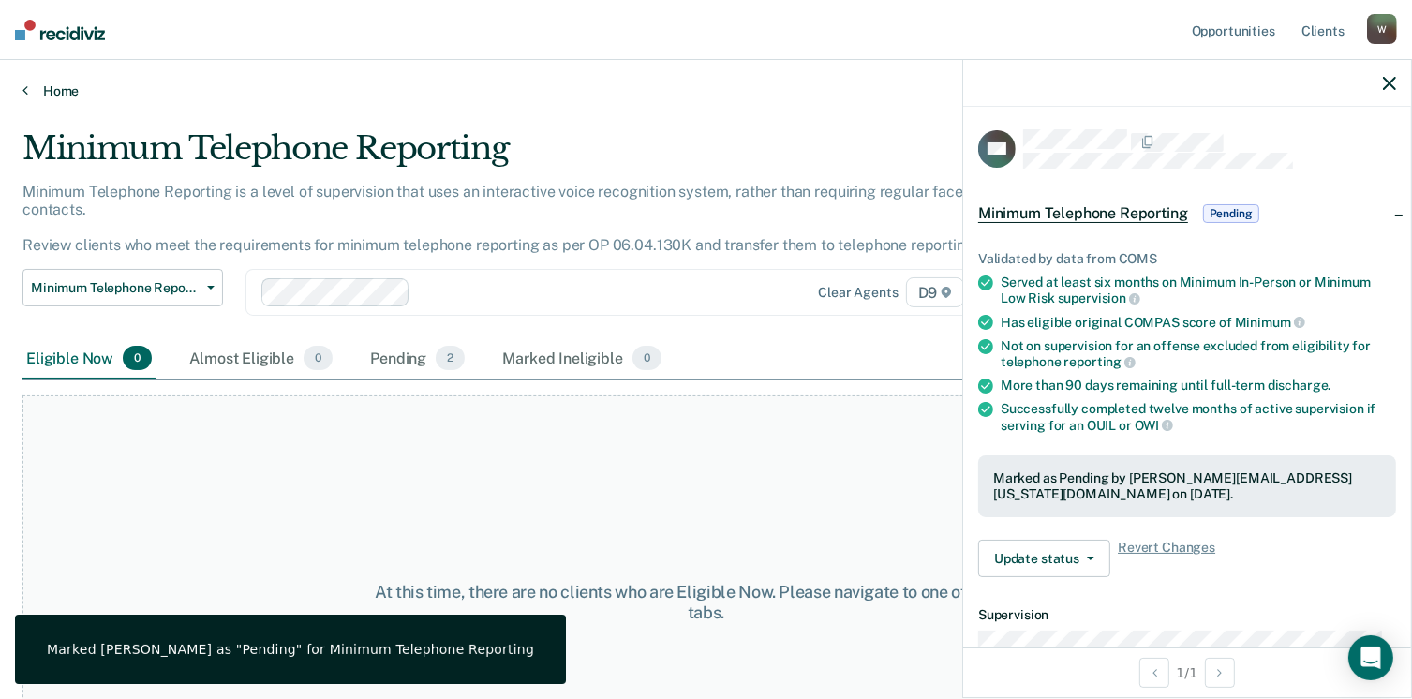
click at [67, 95] on link "Home" at bounding box center [705, 90] width 1367 height 17
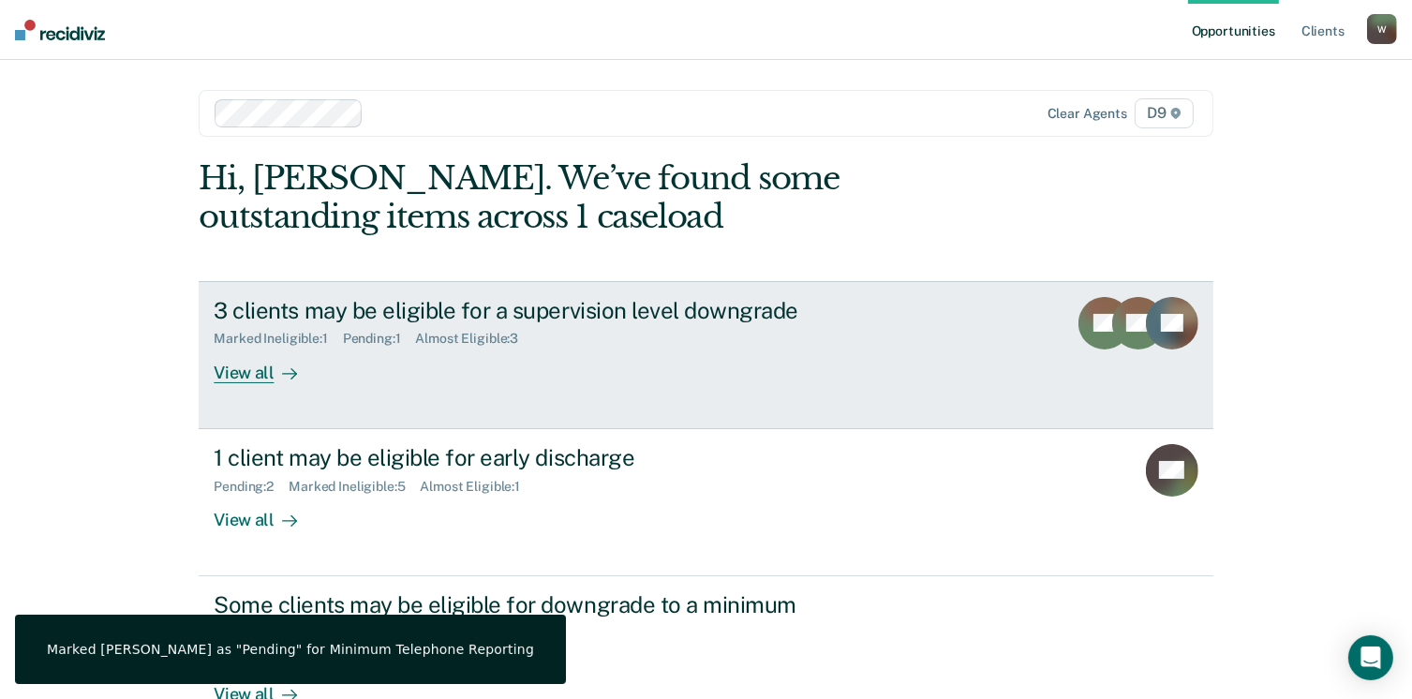
click at [558, 365] on div "3 clients may be eligible for a supervision level downgrade Marked Ineligible :…" at bounding box center [565, 340] width 703 height 86
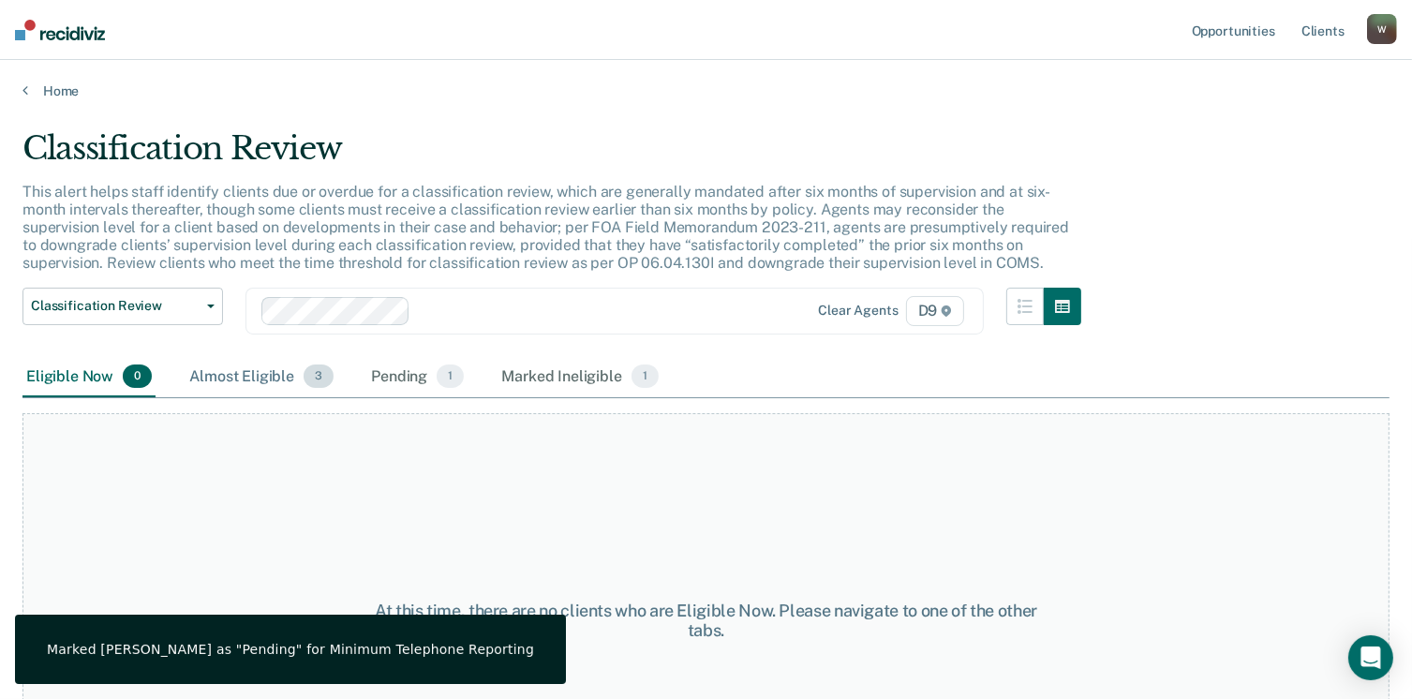
click at [242, 382] on div "Almost Eligible 3" at bounding box center [261, 377] width 152 height 41
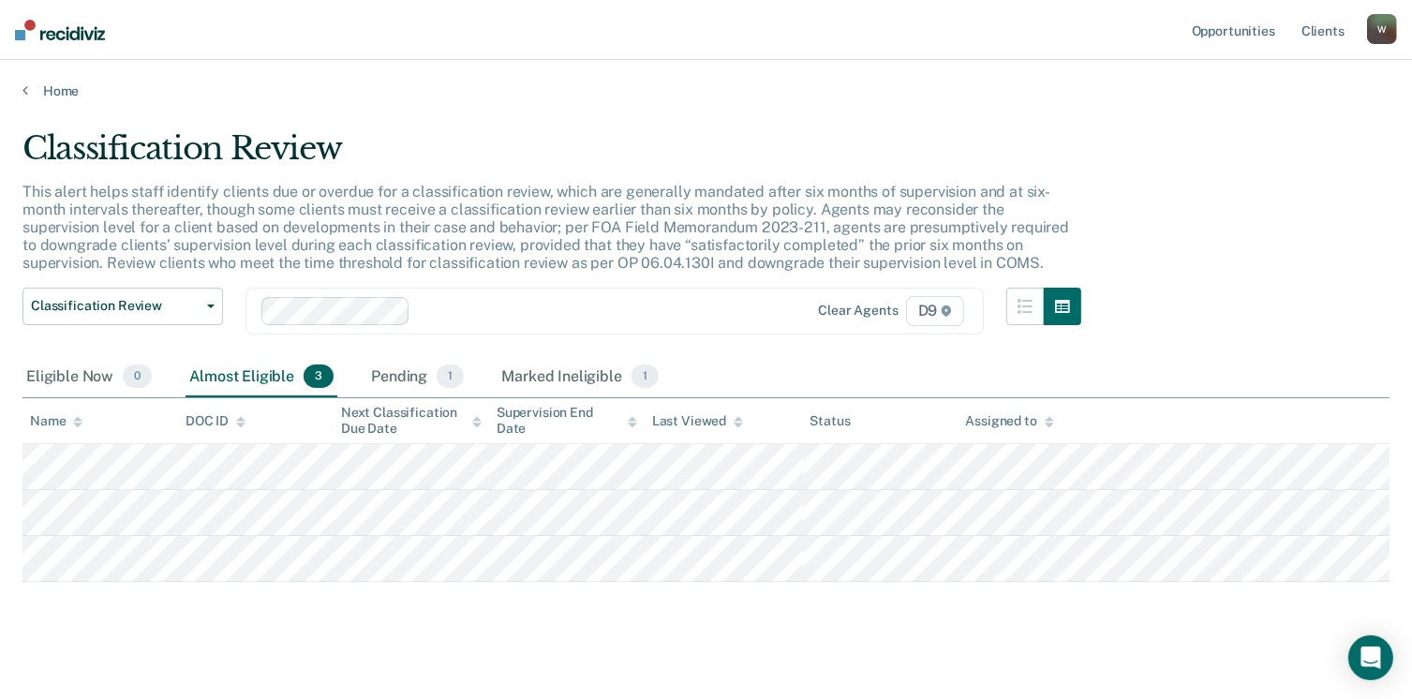
click at [242, 382] on div "Almost Eligible 3" at bounding box center [261, 377] width 152 height 41
click at [428, 387] on div "Pending 1" at bounding box center [417, 377] width 100 height 41
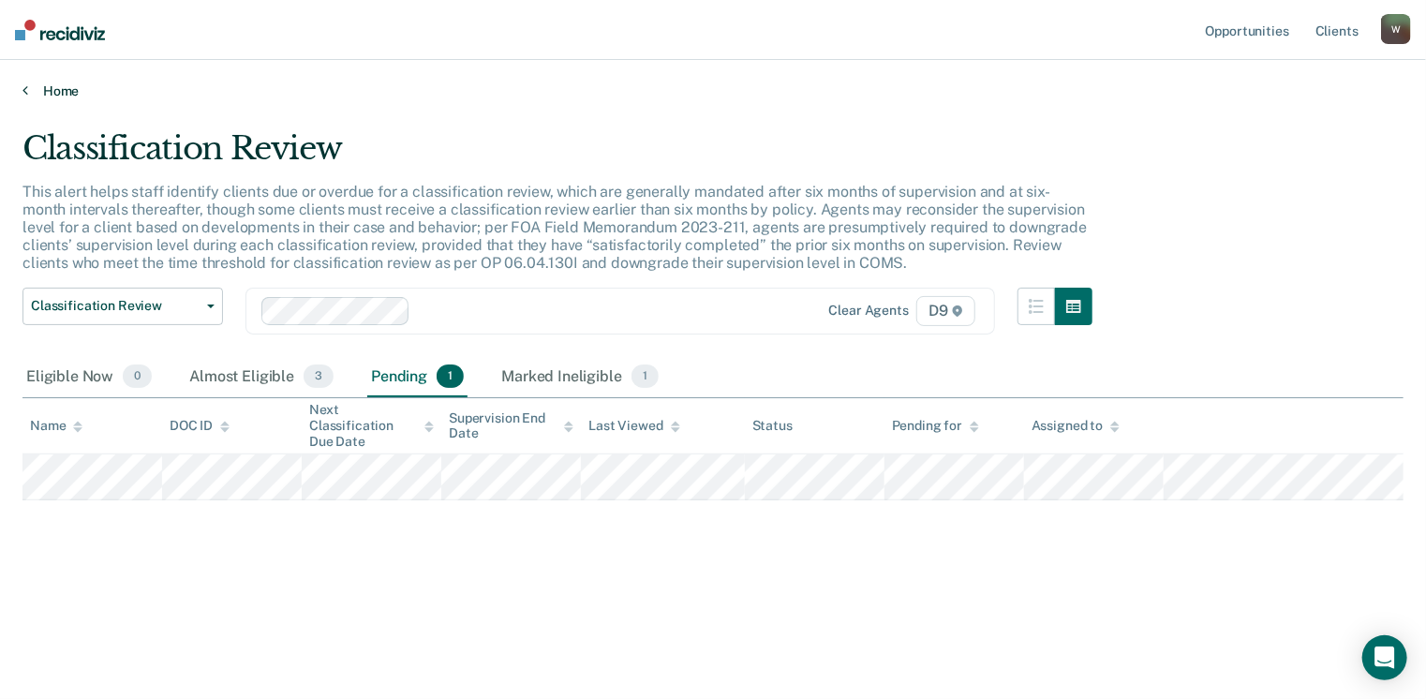
click at [57, 86] on link "Home" at bounding box center [712, 90] width 1381 height 17
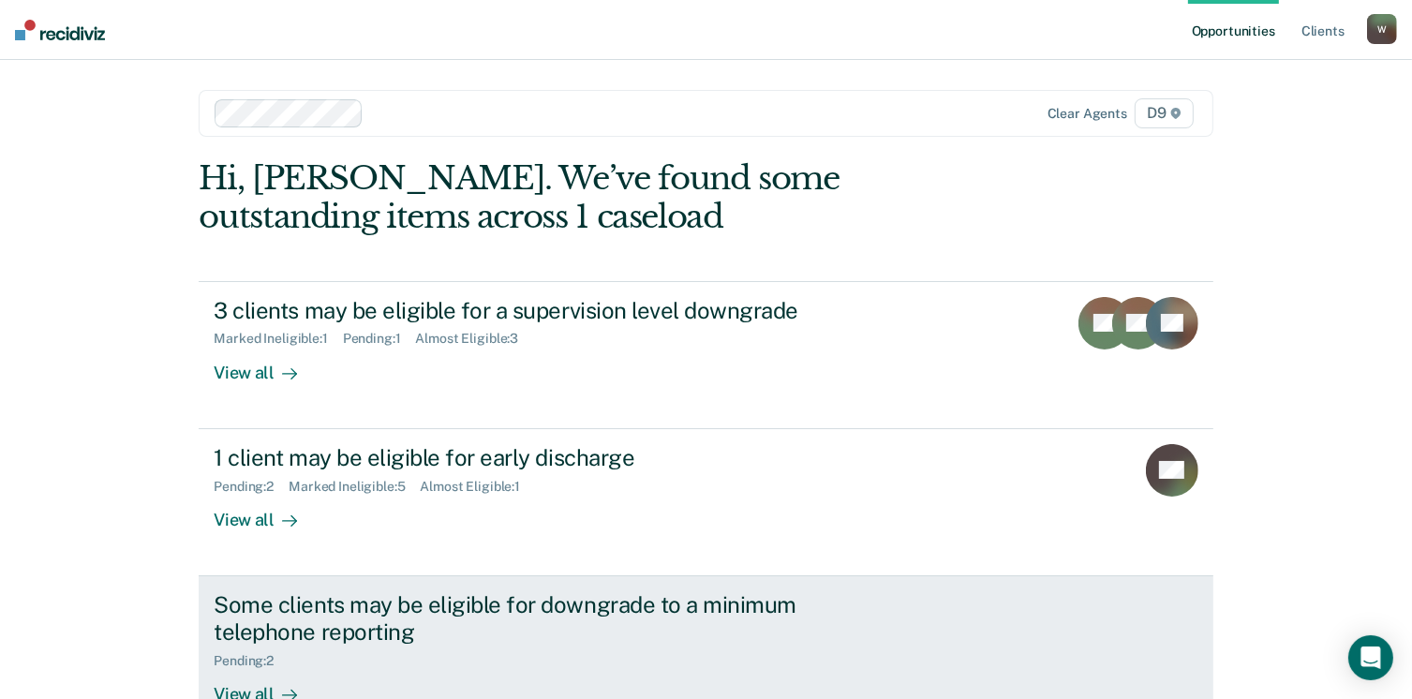
click at [544, 606] on div "Some clients may be eligible for downgrade to a minimum telephone reporting" at bounding box center [543, 618] width 658 height 54
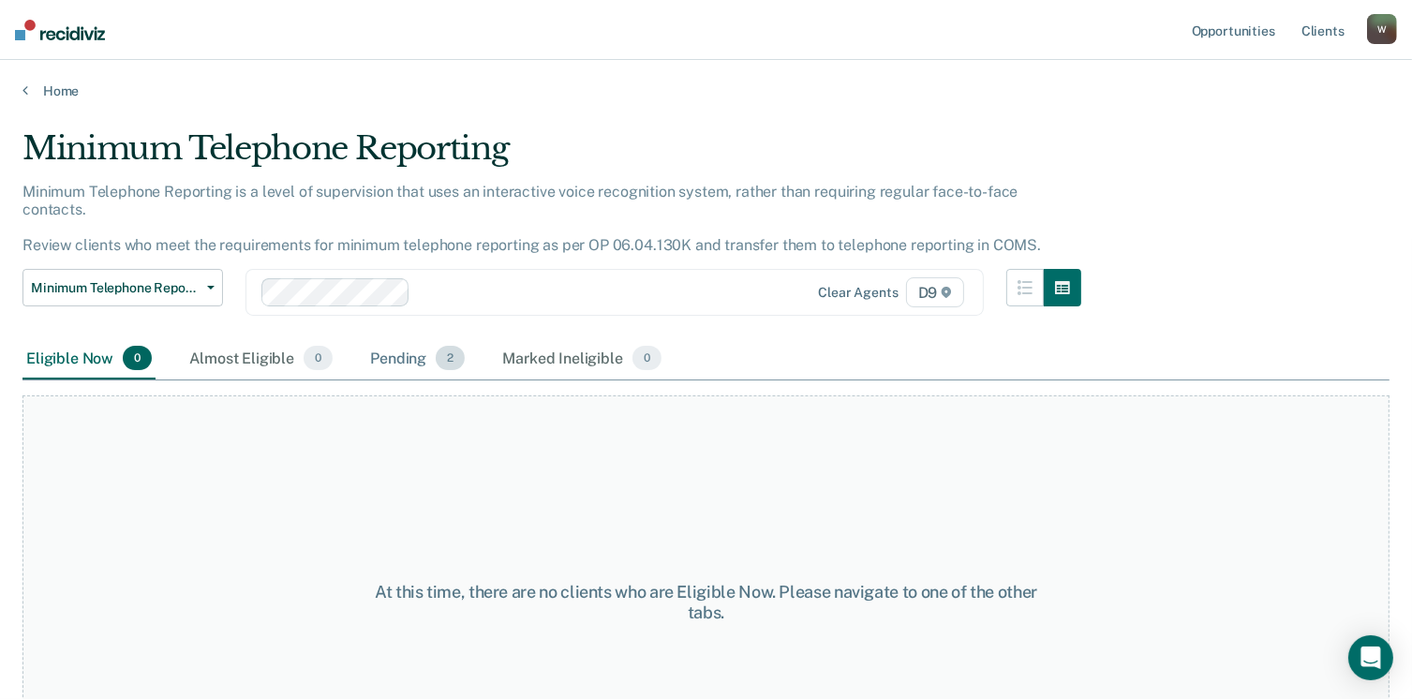
click at [404, 338] on div "Pending 2" at bounding box center [417, 358] width 102 height 41
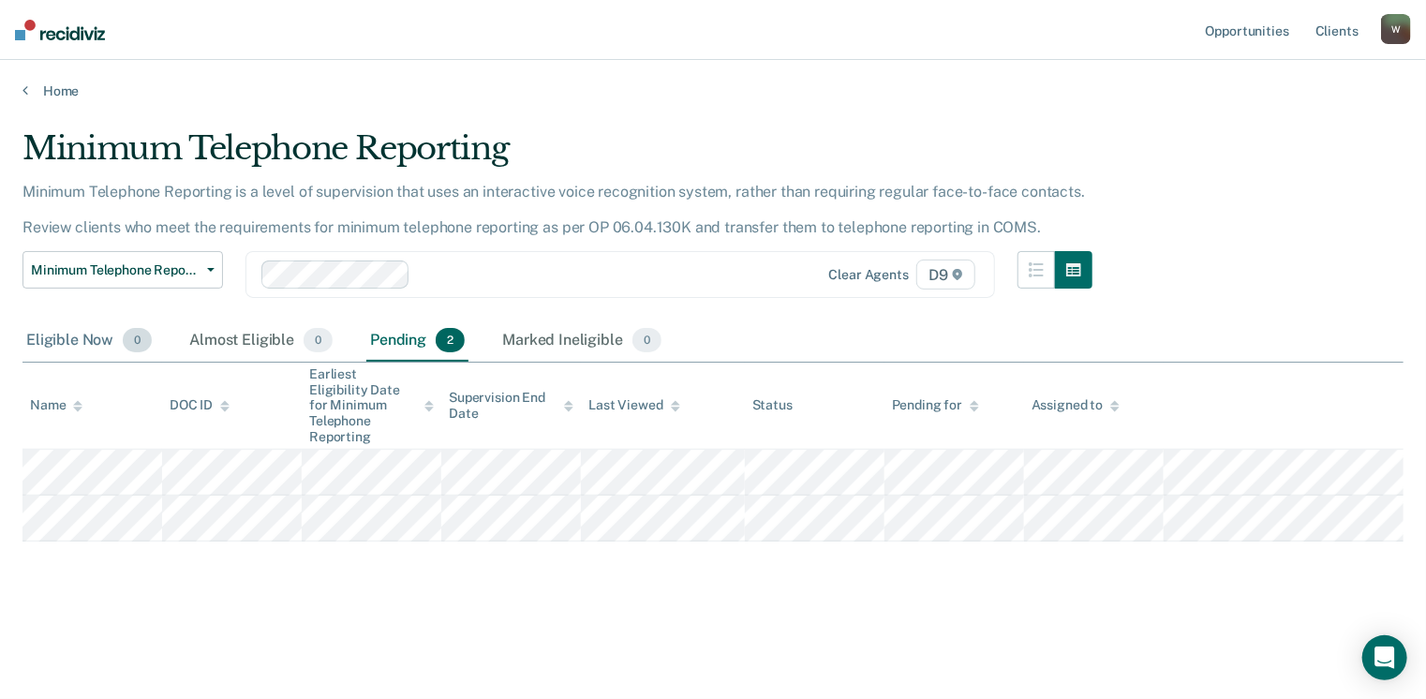
click at [76, 349] on div "Eligible Now 0" at bounding box center [88, 340] width 133 height 41
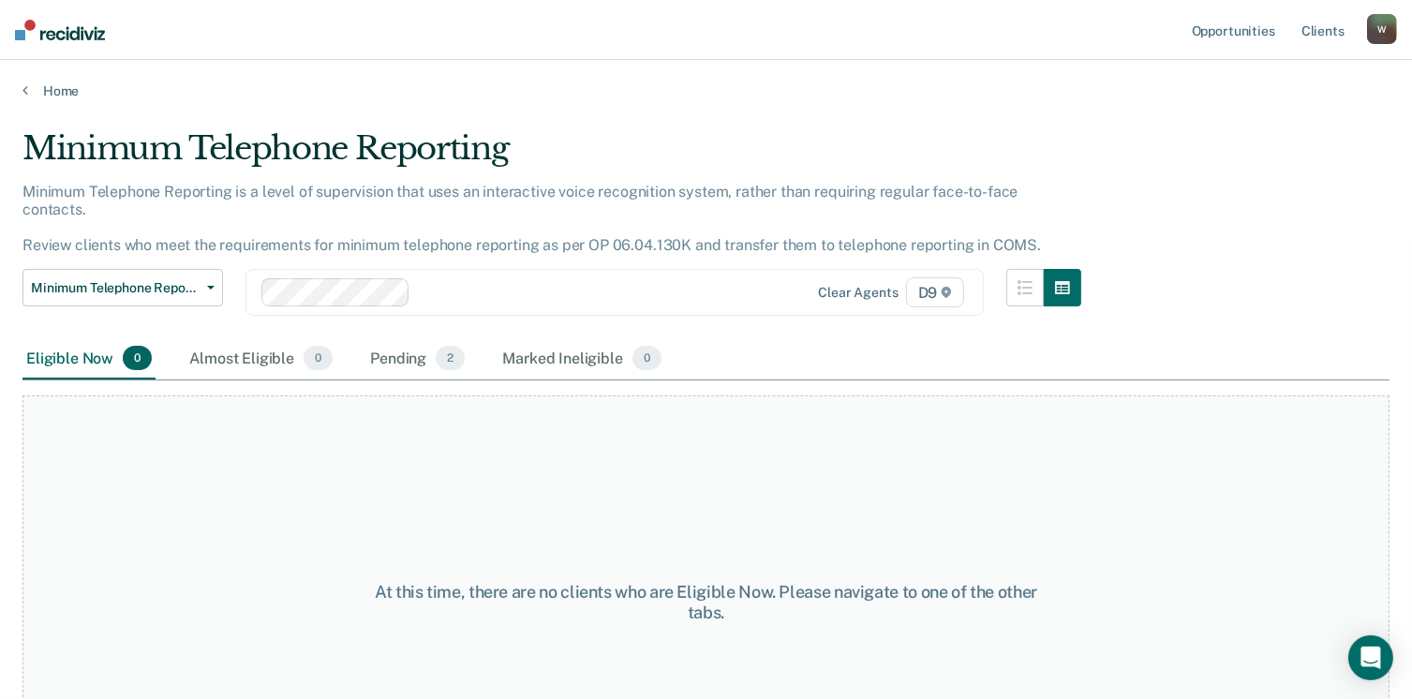
click at [57, 99] on main "Minimum Telephone Reporting Minimum Telephone Reporting is a level of supervisi…" at bounding box center [706, 396] width 1412 height 594
click at [60, 89] on link "Home" at bounding box center [705, 90] width 1367 height 17
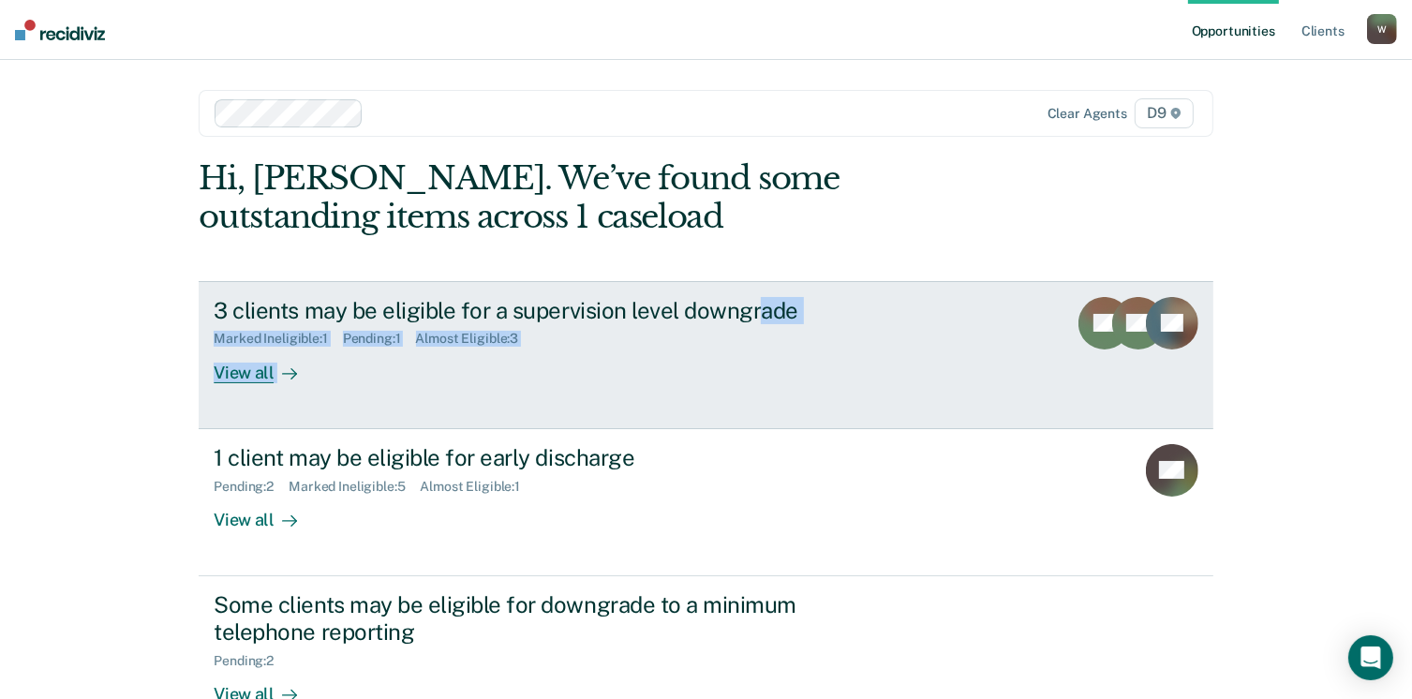
drag, startPoint x: 750, startPoint y: 265, endPoint x: 433, endPoint y: 392, distance: 341.8
click at [433, 392] on div "Hi, [PERSON_NAME]. We’ve found some outstanding items across 1 caseload 3 clien…" at bounding box center [705, 454] width 1013 height 591
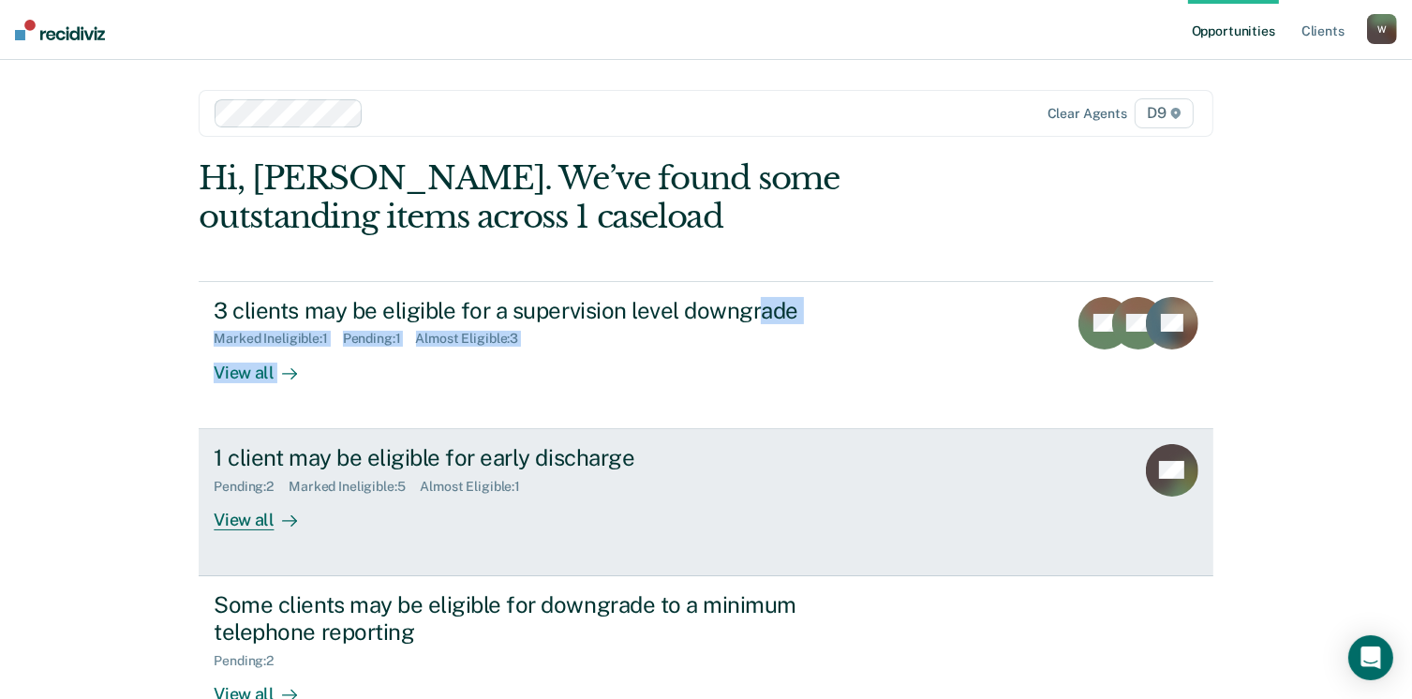
click at [282, 526] on icon at bounding box center [289, 520] width 15 height 15
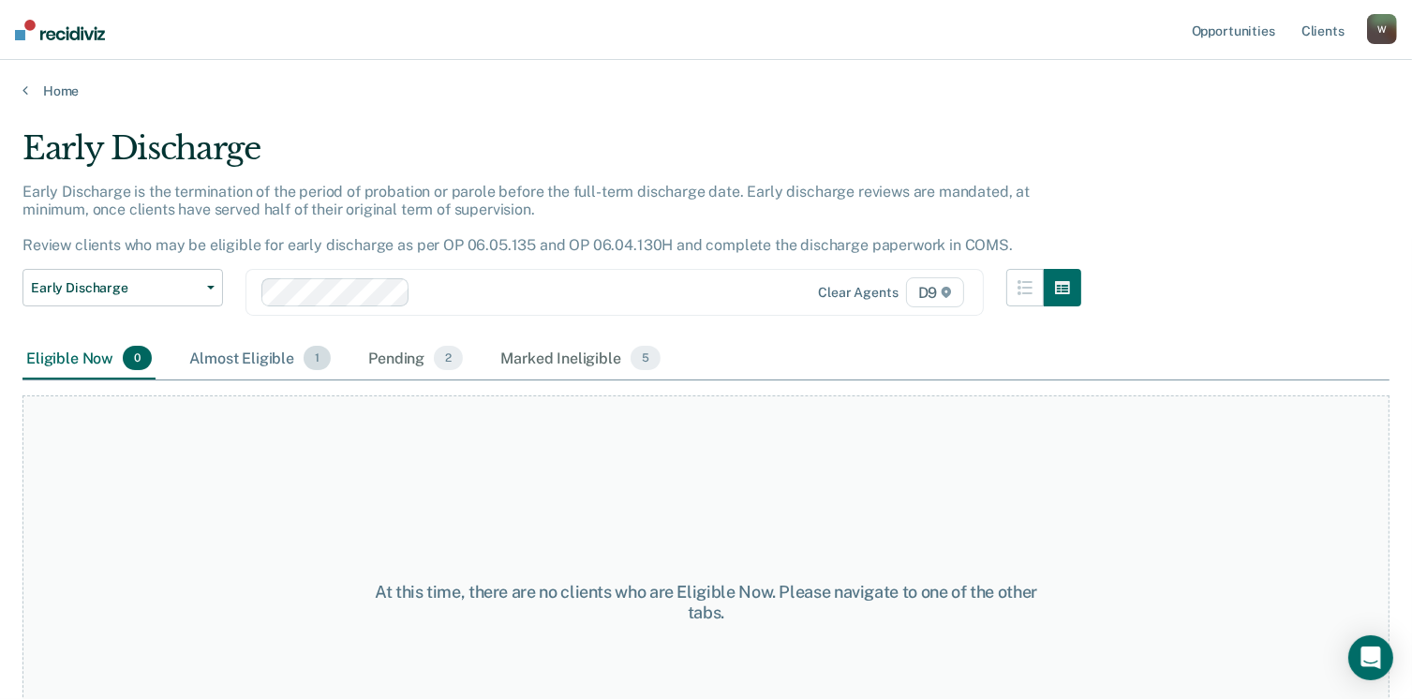
click at [291, 370] on div "Almost Eligible 1" at bounding box center [259, 358] width 149 height 41
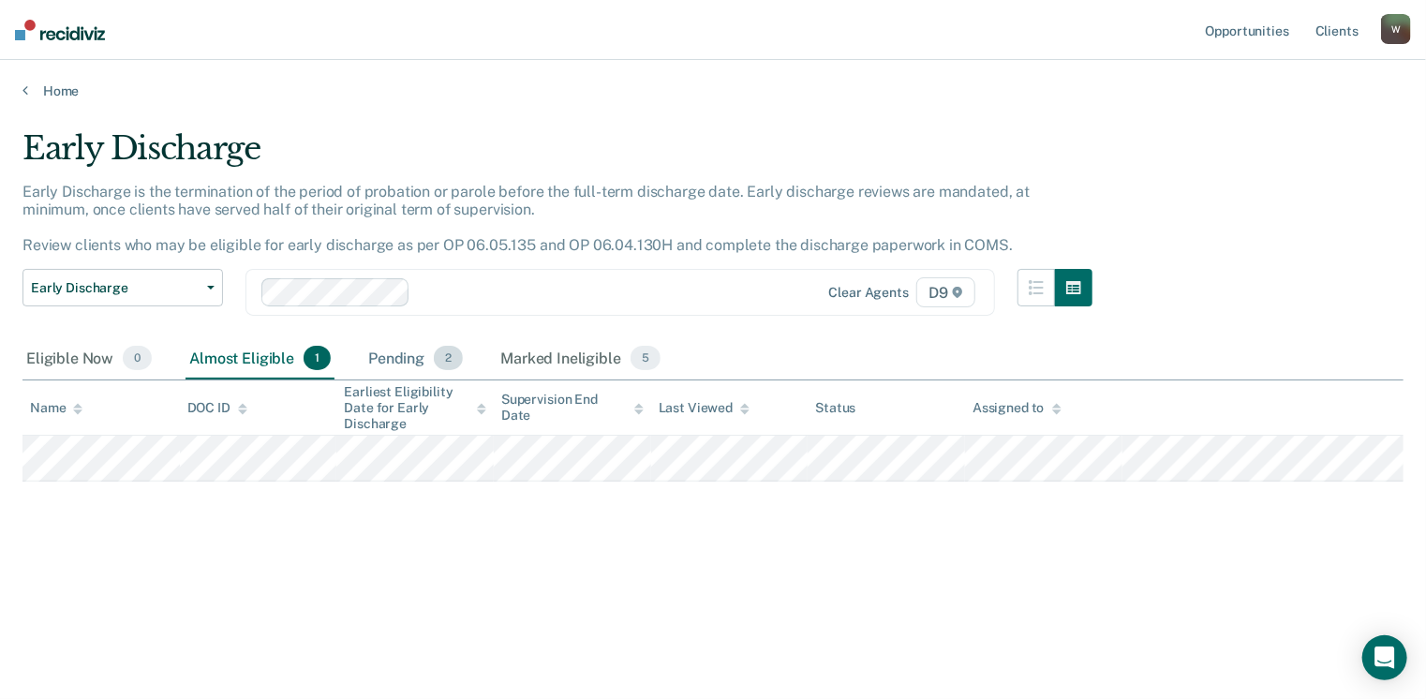
click at [400, 354] on div "Pending 2" at bounding box center [415, 358] width 102 height 41
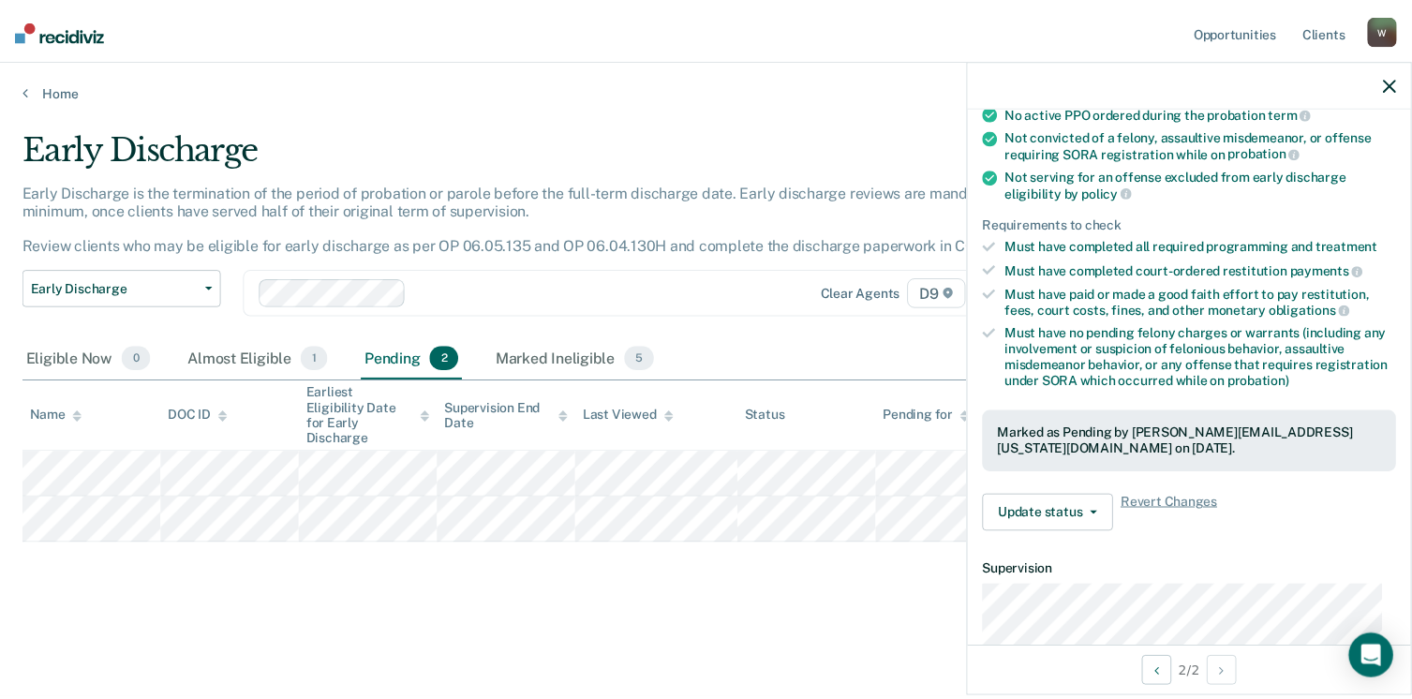
scroll to position [206, 0]
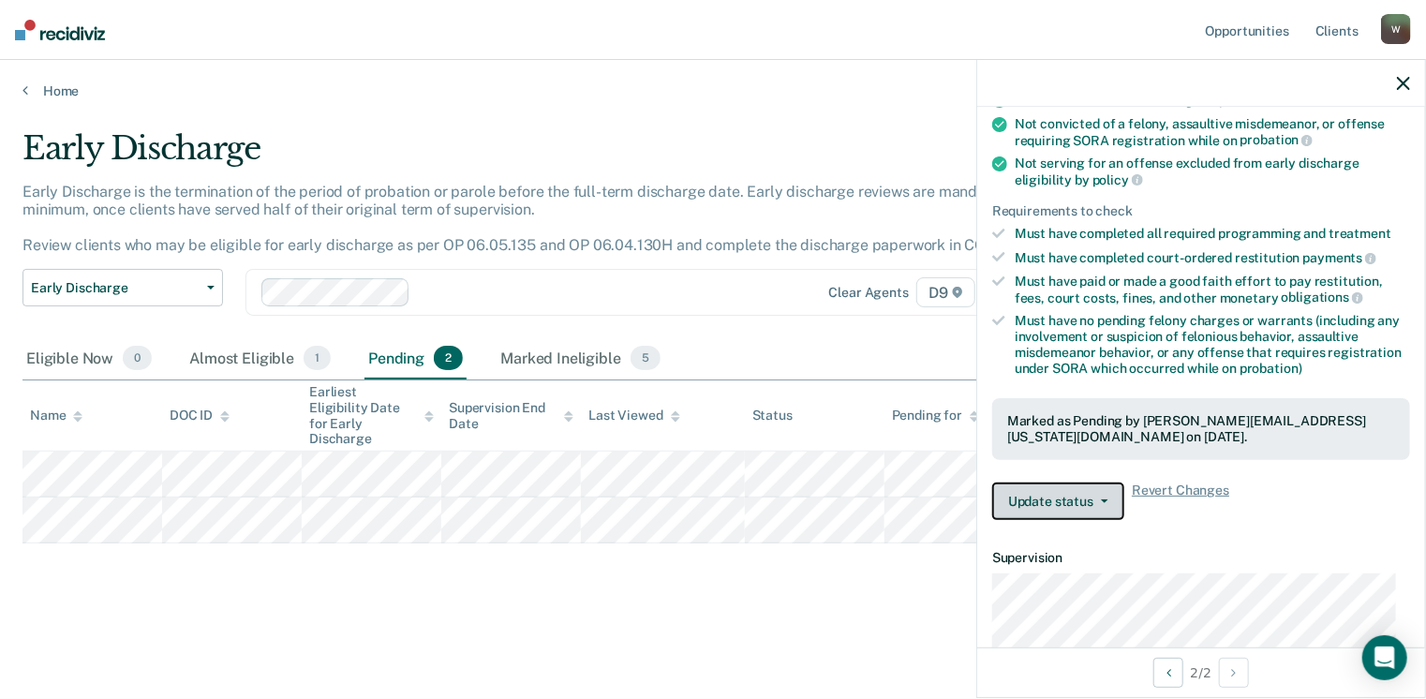
click at [1051, 497] on button "Update status" at bounding box center [1058, 500] width 132 height 37
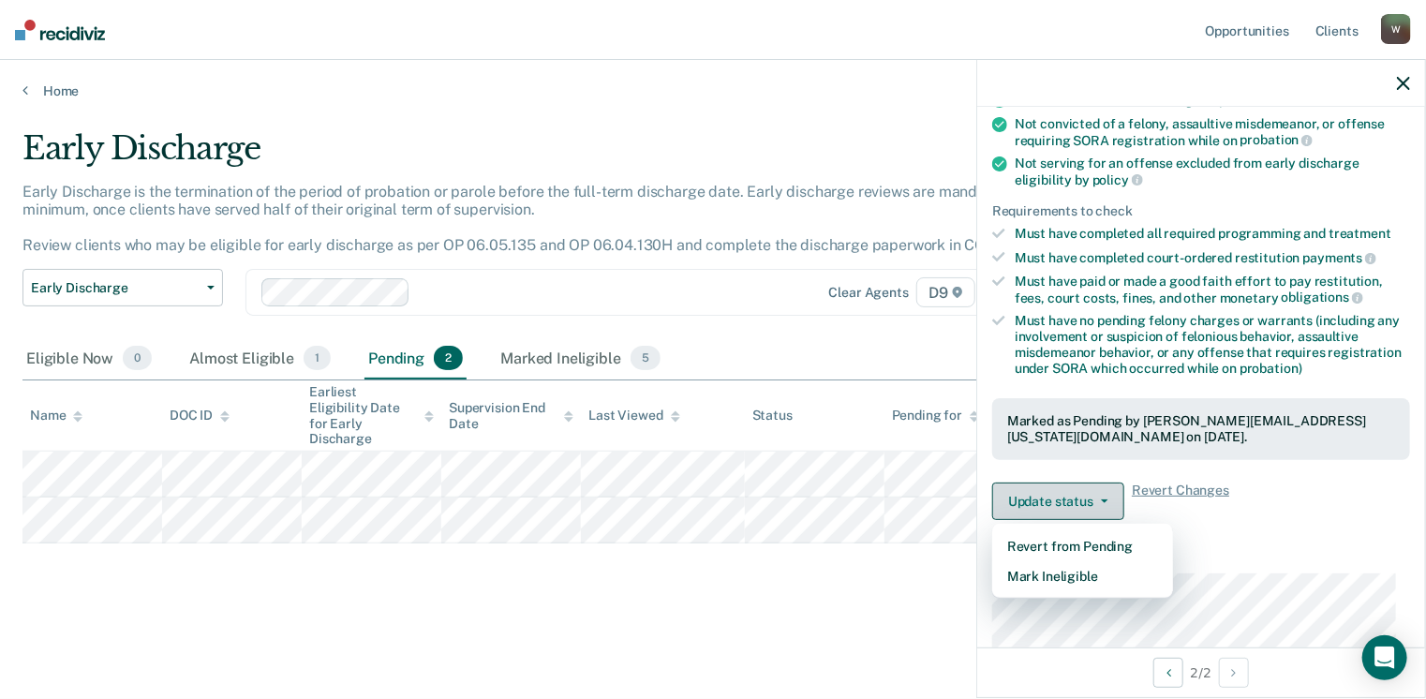
click at [1051, 497] on button "Update status" at bounding box center [1058, 500] width 132 height 37
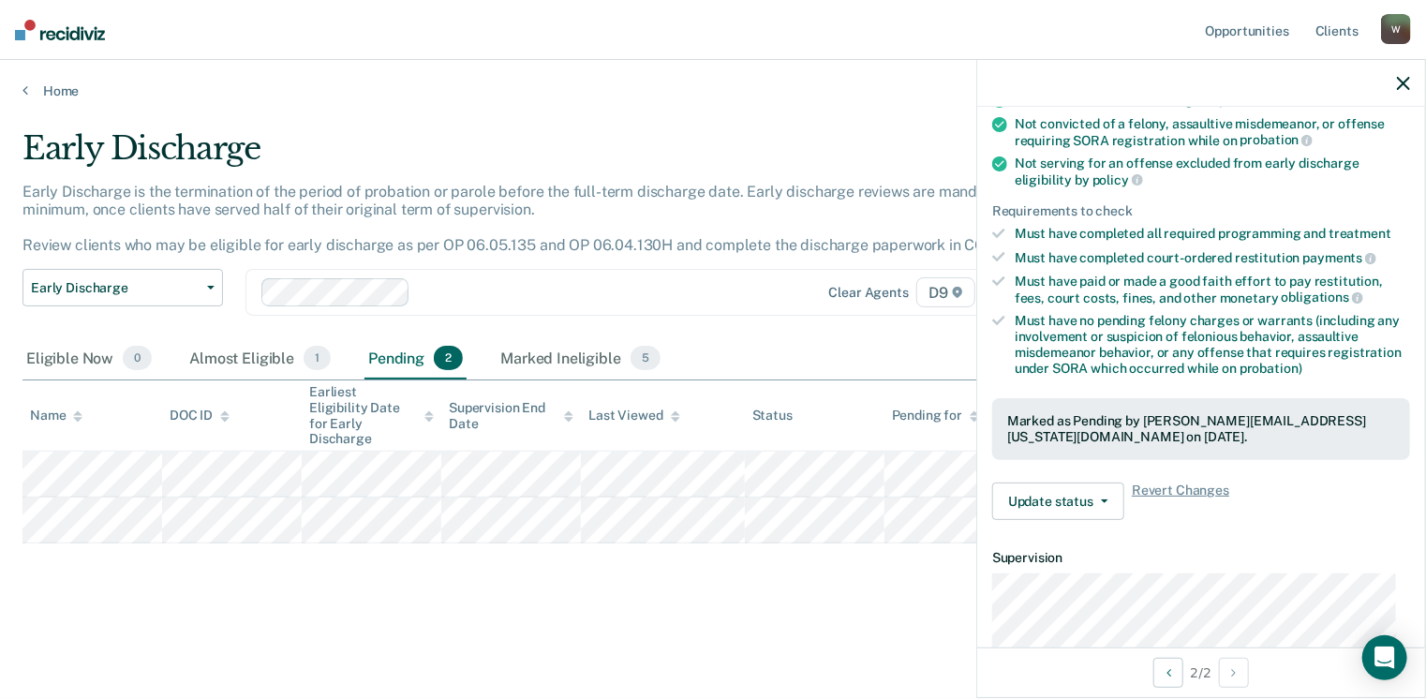
click at [716, 142] on div "Early Discharge" at bounding box center [557, 155] width 1070 height 53
click at [67, 97] on link "Home" at bounding box center [712, 90] width 1381 height 17
